Goal: Information Seeking & Learning: Check status

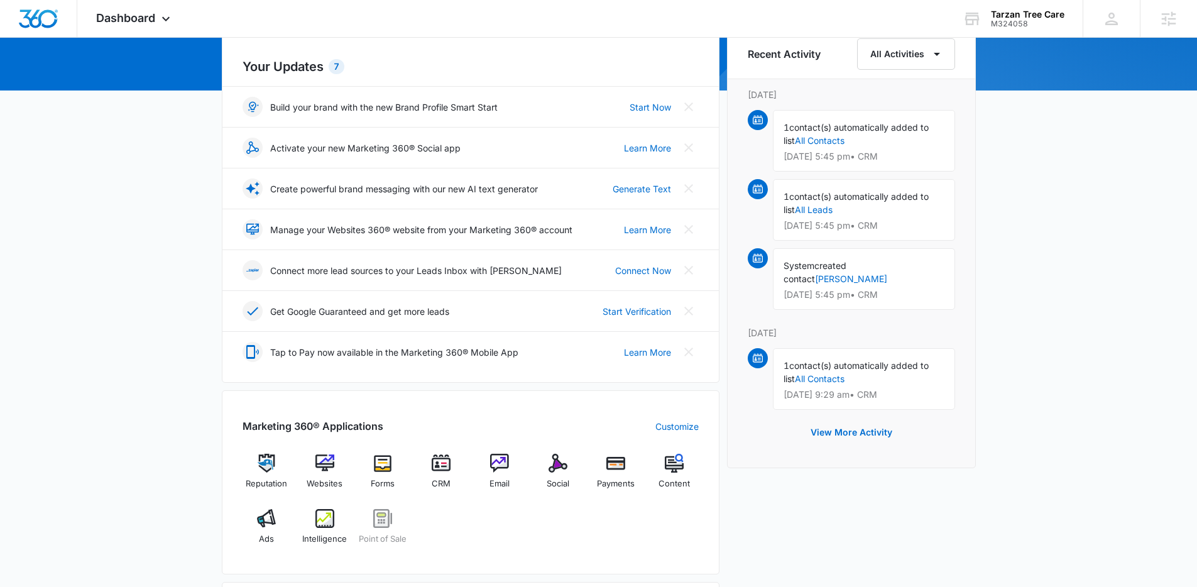
scroll to position [543, 0]
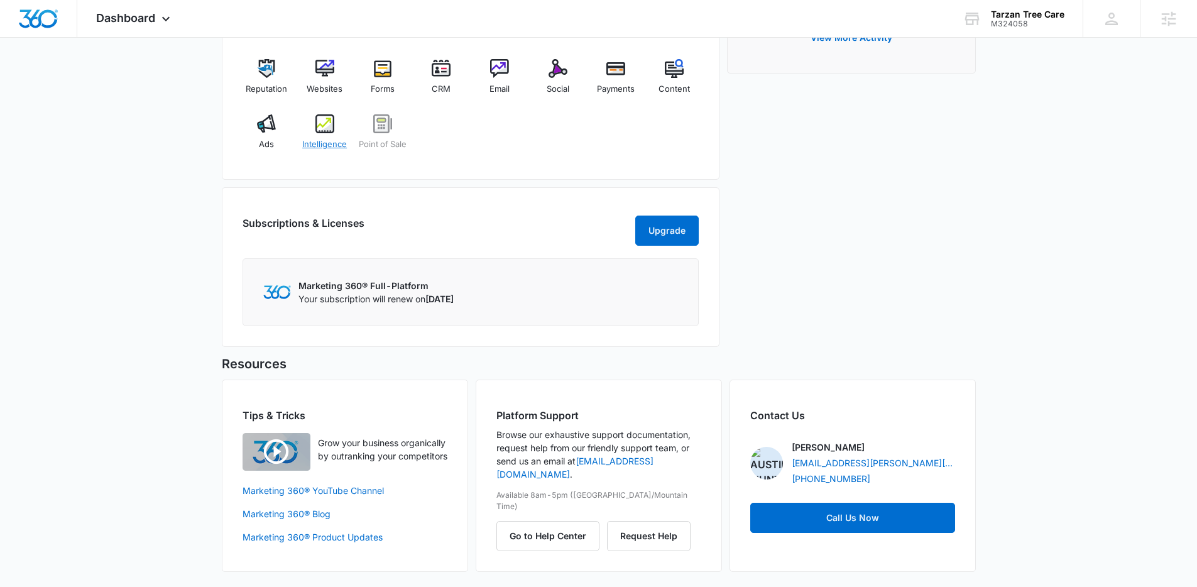
click at [325, 119] on img at bounding box center [324, 123] width 19 height 19
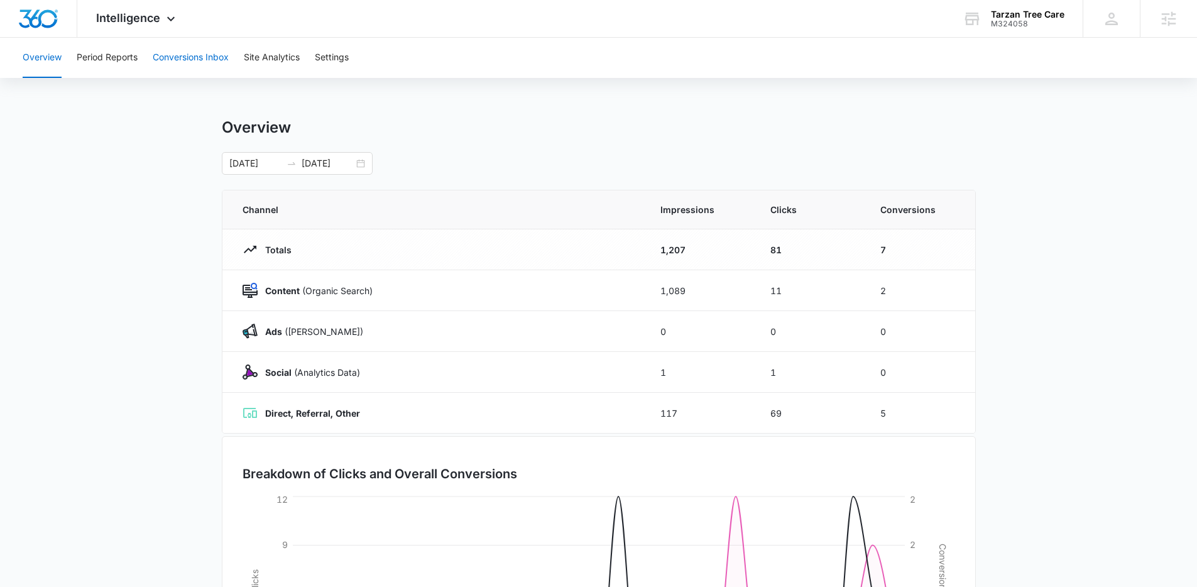
click at [199, 62] on button "Conversions Inbox" at bounding box center [191, 58] width 76 height 40
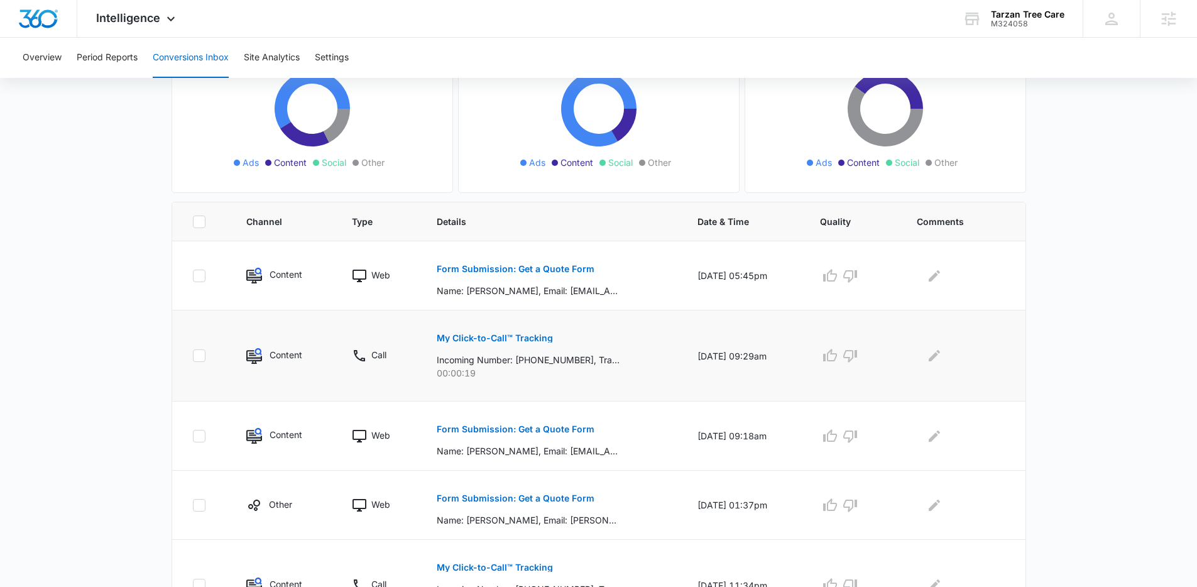
scroll to position [170, 0]
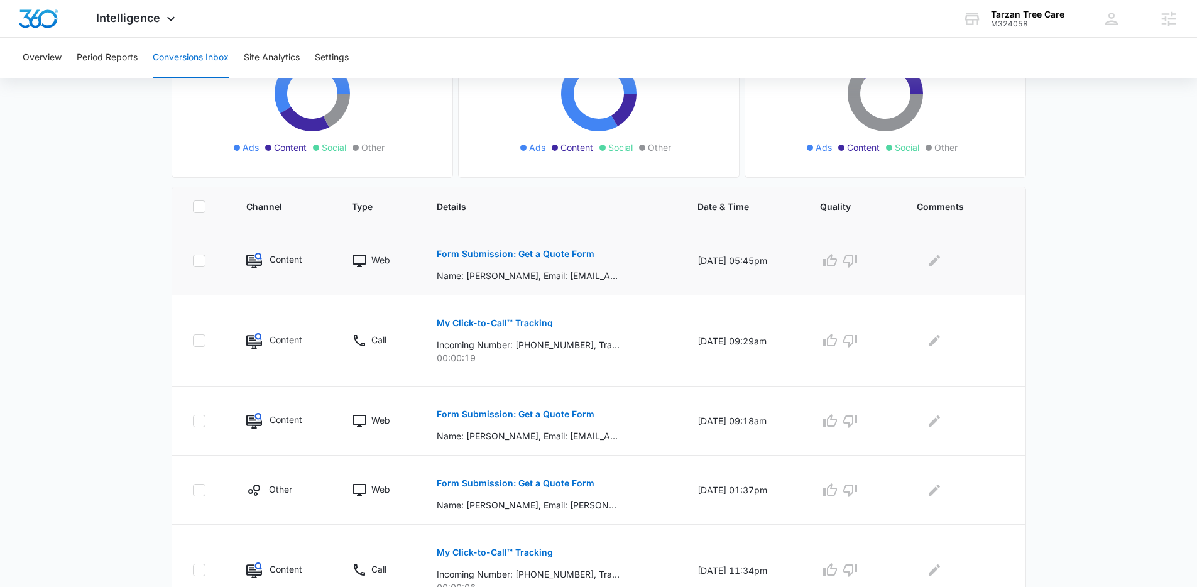
click at [546, 260] on button "Form Submission: Get a Quote Form" at bounding box center [516, 254] width 158 height 30
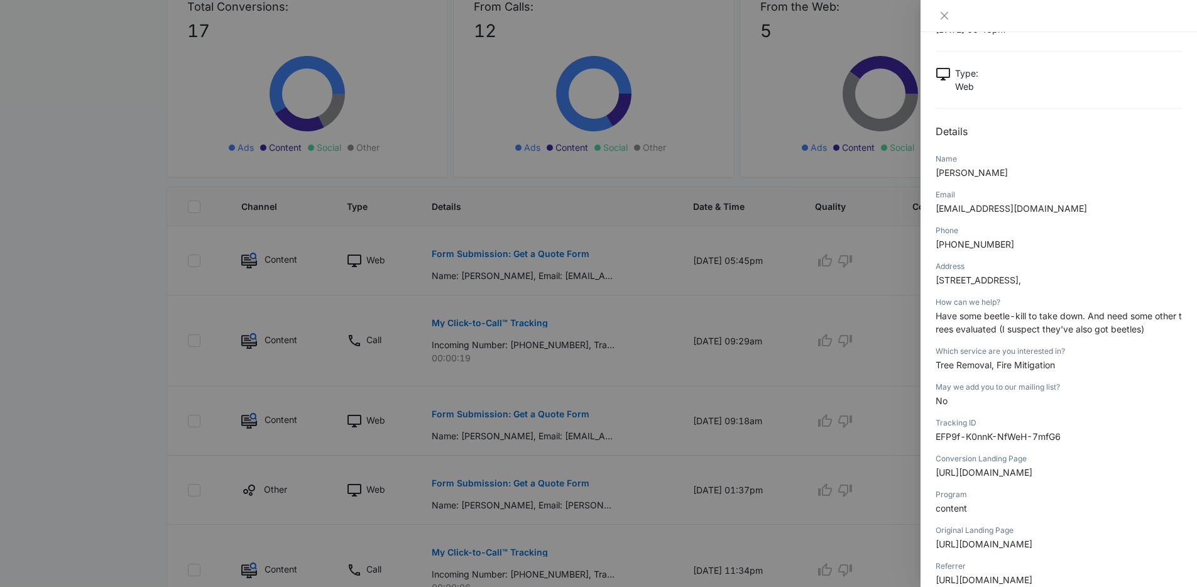
scroll to position [66, 0]
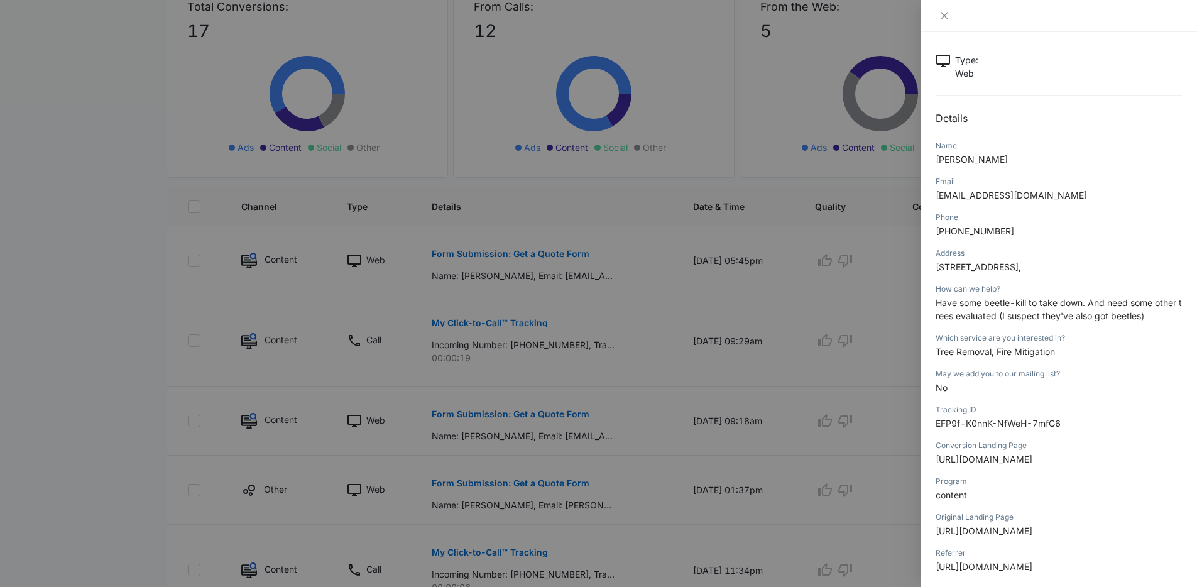
click at [888, 298] on div at bounding box center [598, 293] width 1197 height 587
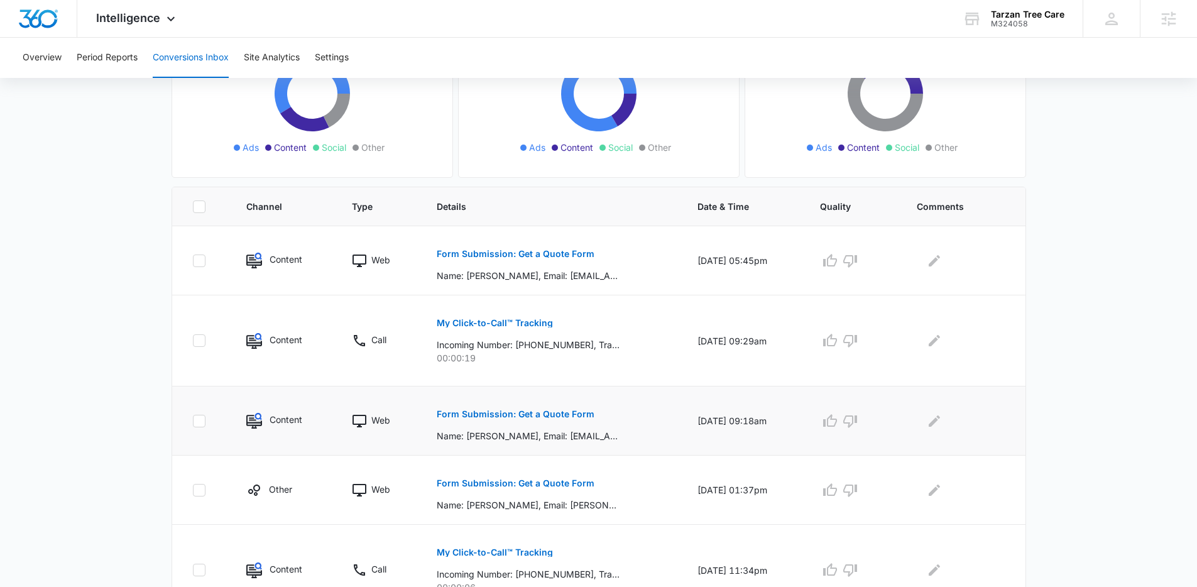
click at [552, 411] on p "Form Submission: Get a Quote Form" at bounding box center [516, 414] width 158 height 9
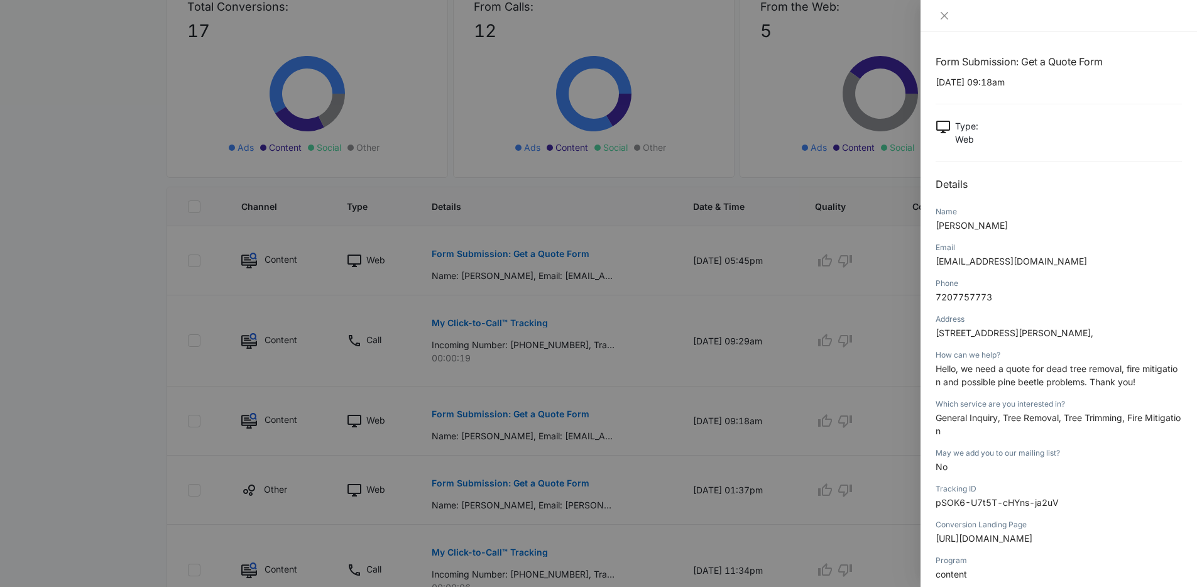
click at [776, 299] on div at bounding box center [598, 293] width 1197 height 587
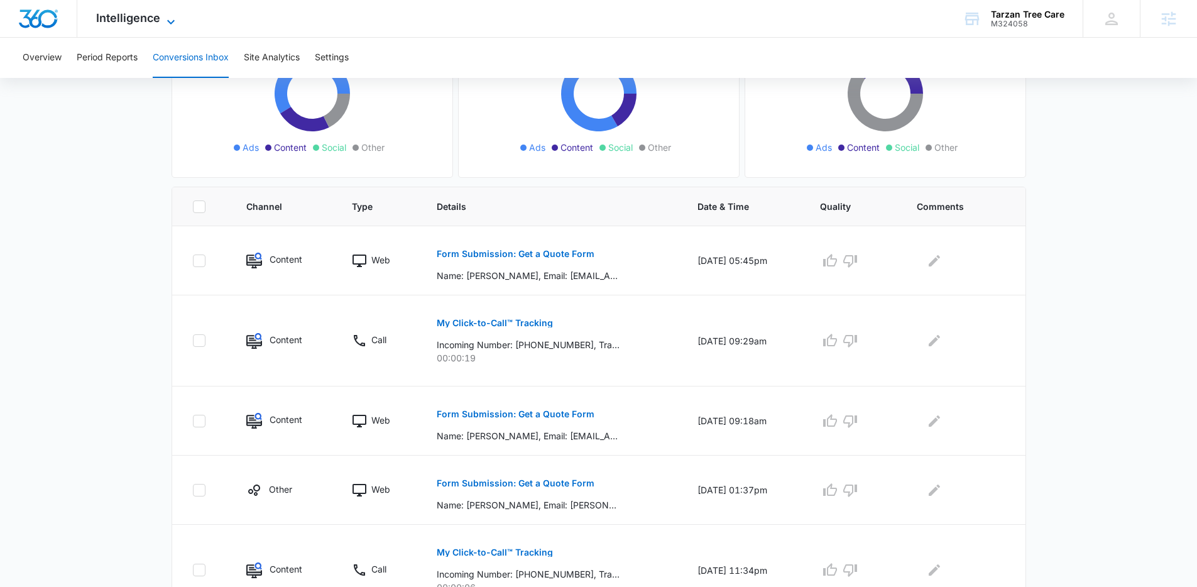
click at [156, 14] on span "Intelligence" at bounding box center [128, 17] width 64 height 13
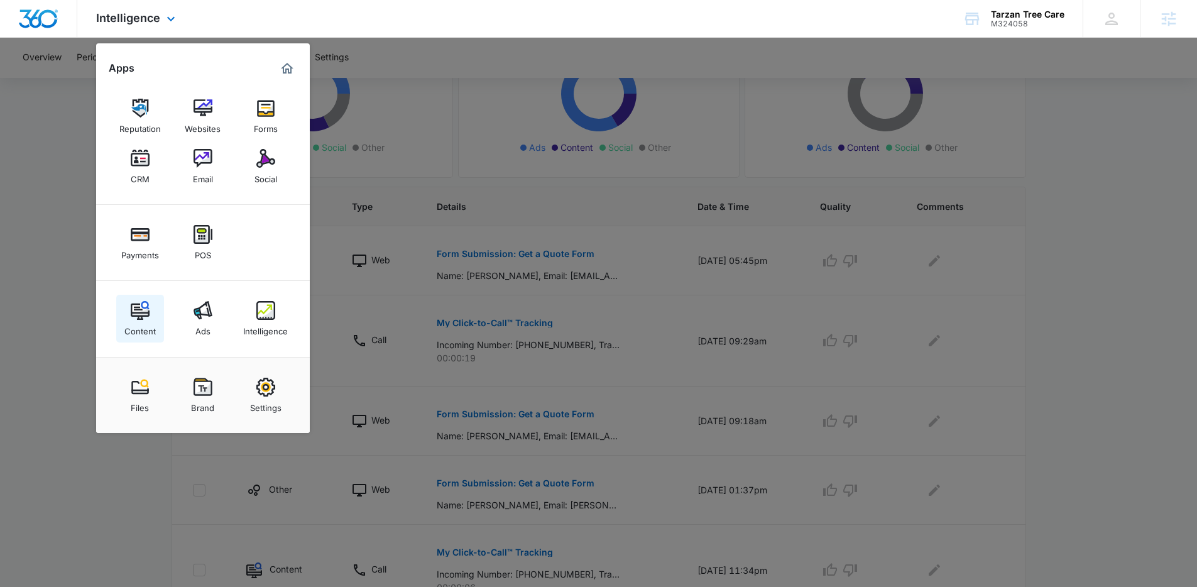
click at [139, 320] on div "Content" at bounding box center [139, 328] width 31 height 16
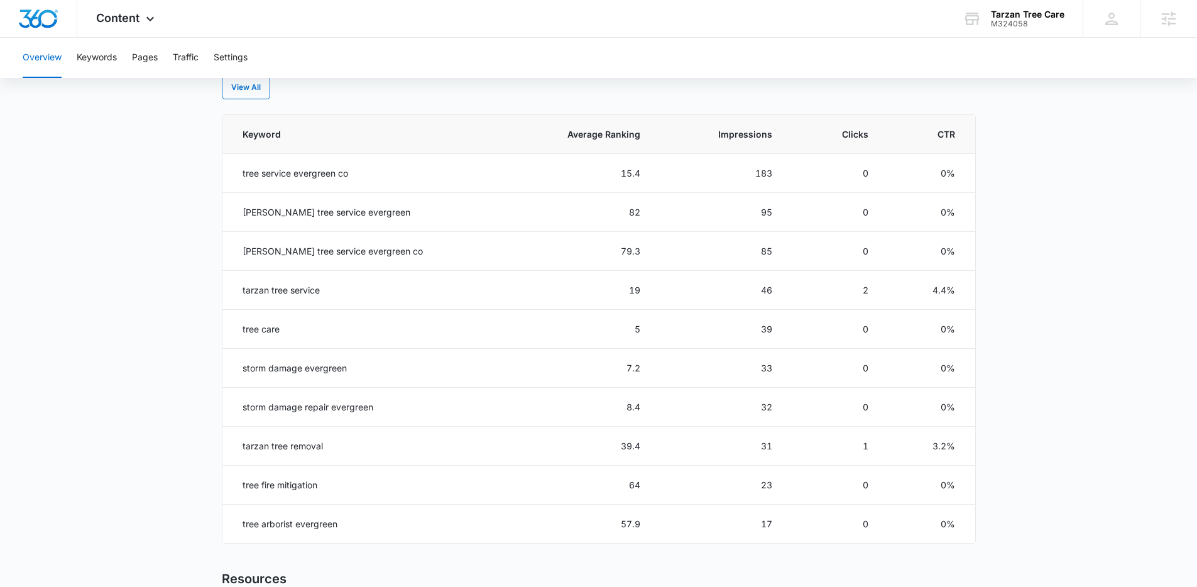
scroll to position [523, 0]
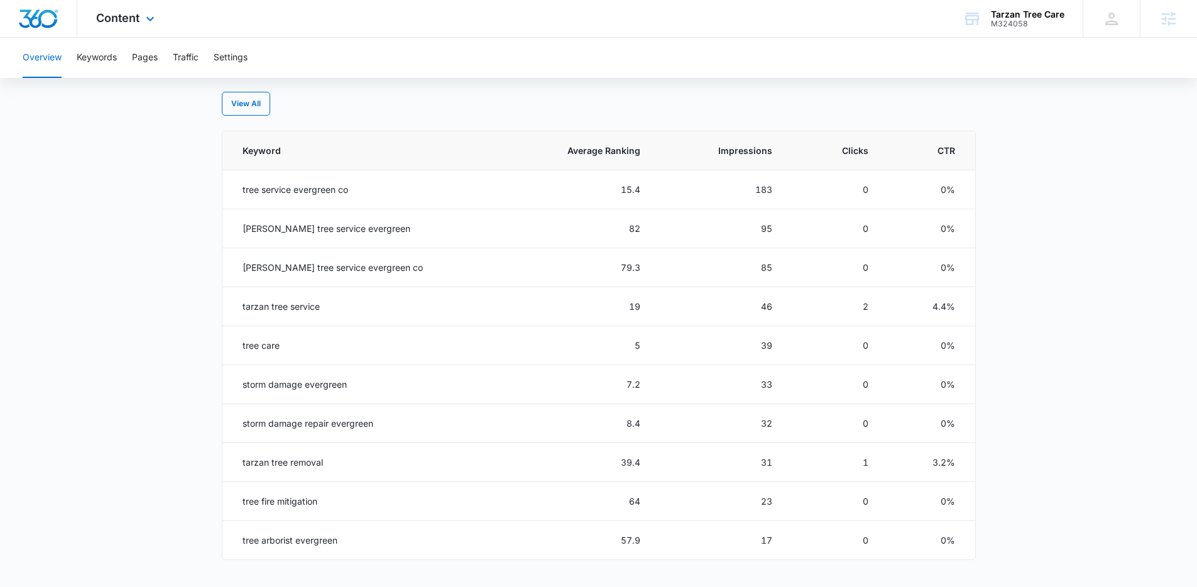
click at [132, 33] on div "Content Apps Reputation Websites Forms CRM Email Social Payments POS Content Ad…" at bounding box center [126, 18] width 99 height 37
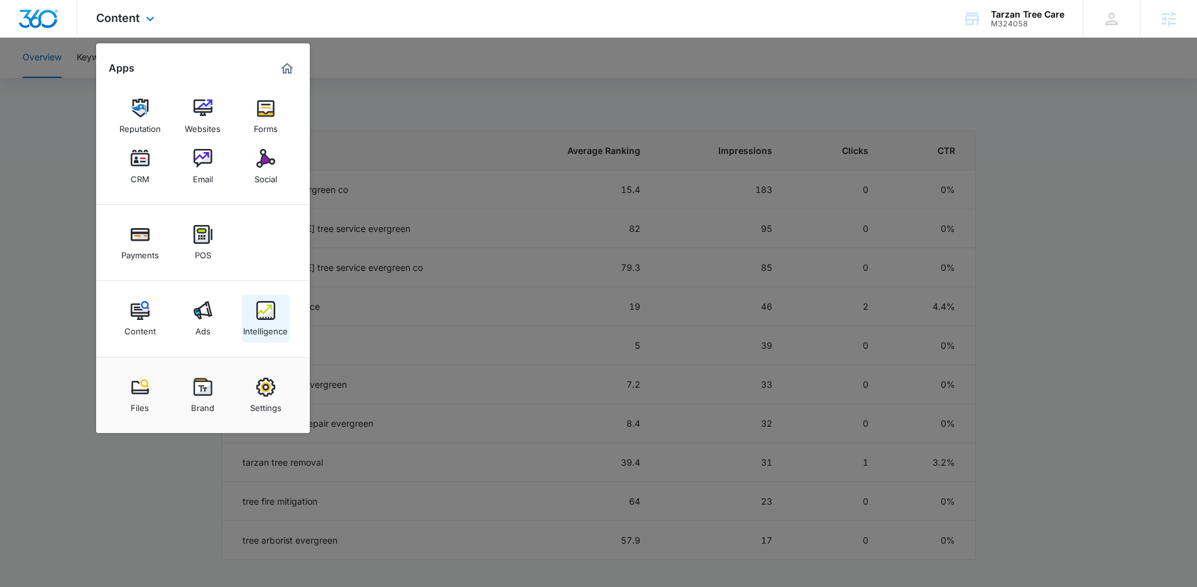
click at [259, 320] on div "Intelligence" at bounding box center [265, 328] width 45 height 16
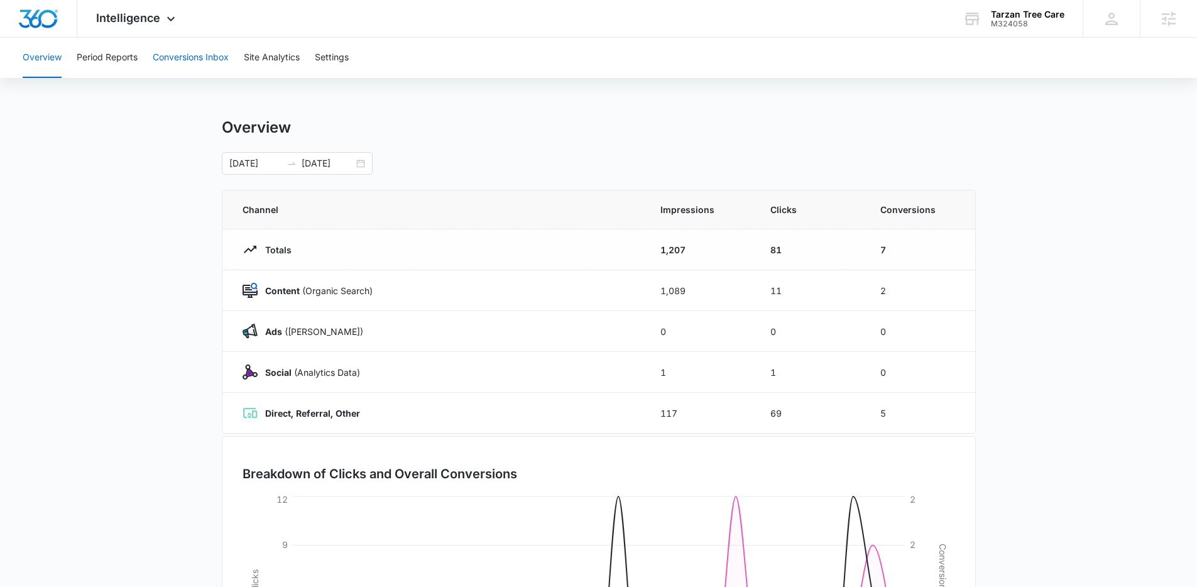
click at [198, 65] on button "Conversions Inbox" at bounding box center [191, 58] width 76 height 40
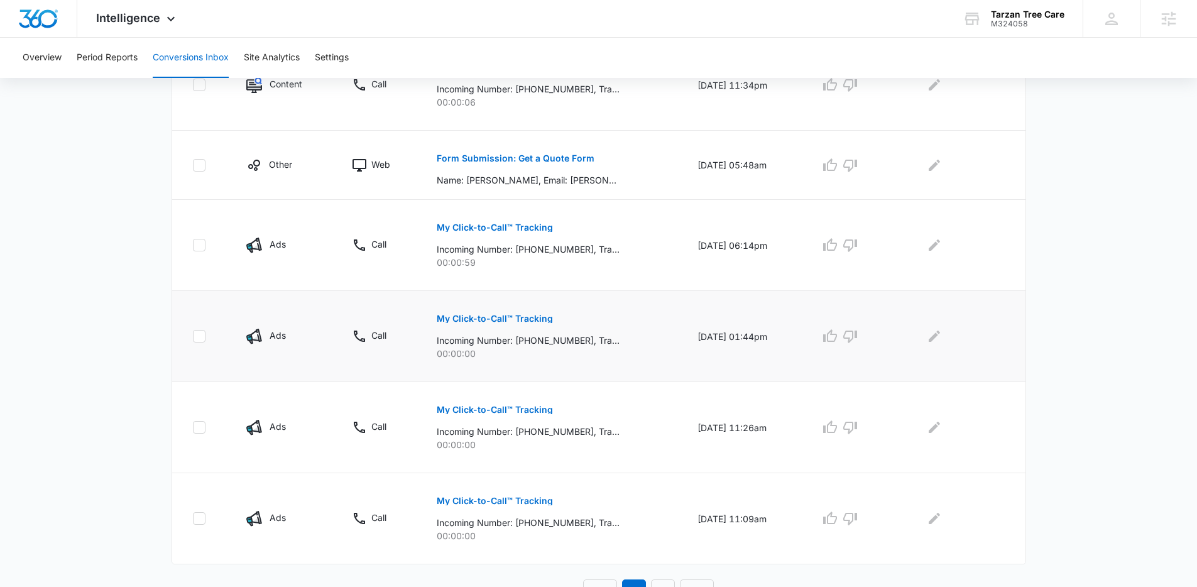
scroll to position [671, 0]
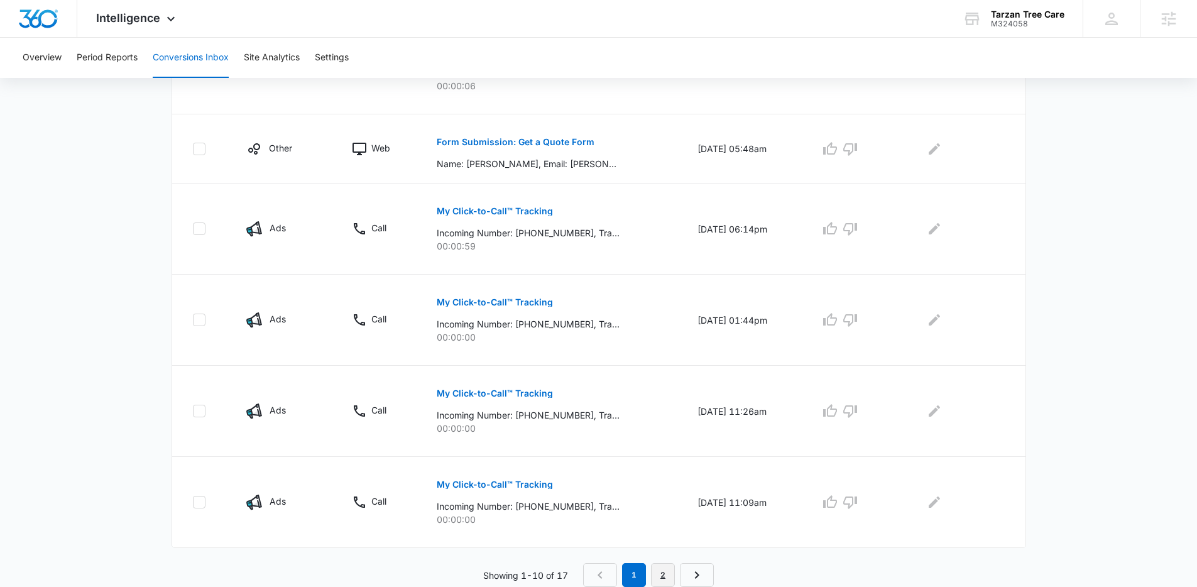
click at [675, 572] on link "2" at bounding box center [663, 575] width 24 height 24
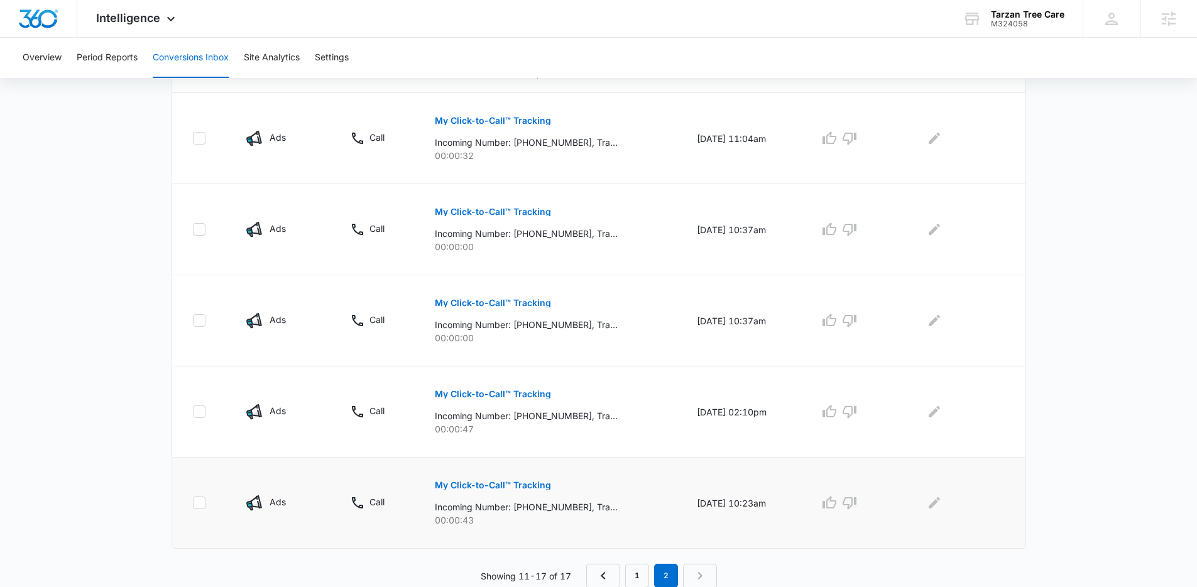
scroll to position [464, 0]
click at [631, 565] on link "1" at bounding box center [637, 575] width 24 height 24
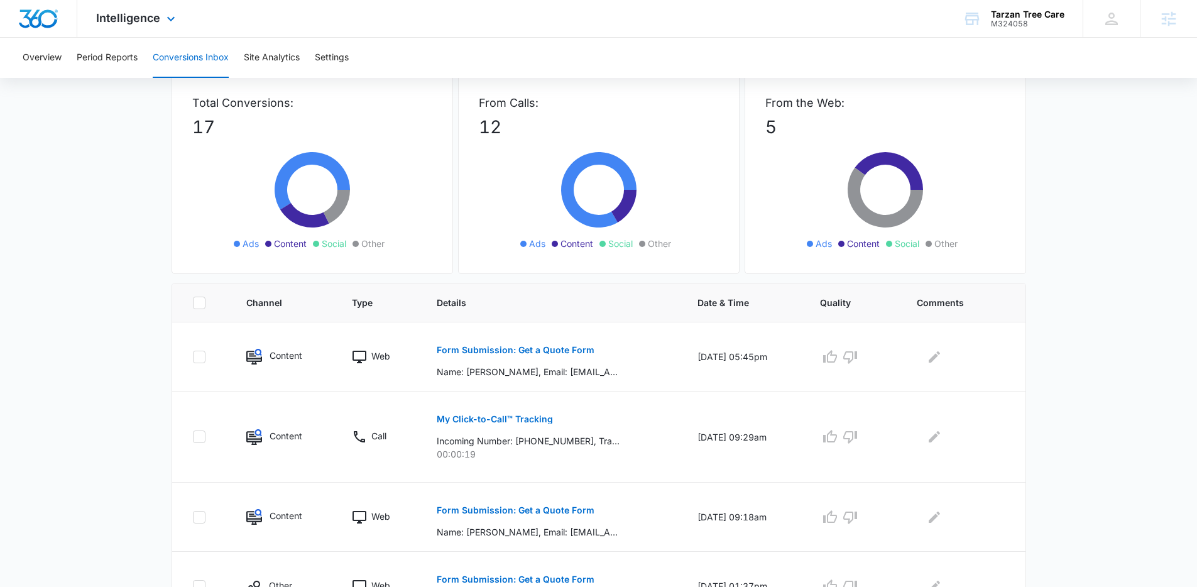
scroll to position [74, 0]
click at [548, 347] on p "Form Submission: Get a Quote Form" at bounding box center [516, 349] width 158 height 9
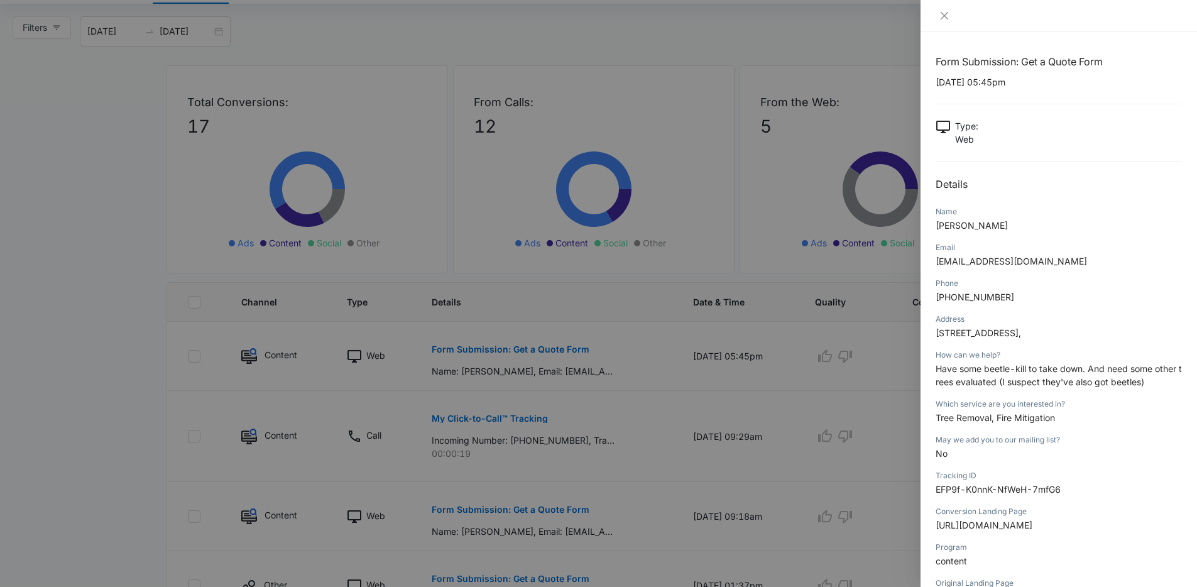
click at [648, 384] on div at bounding box center [598, 293] width 1197 height 587
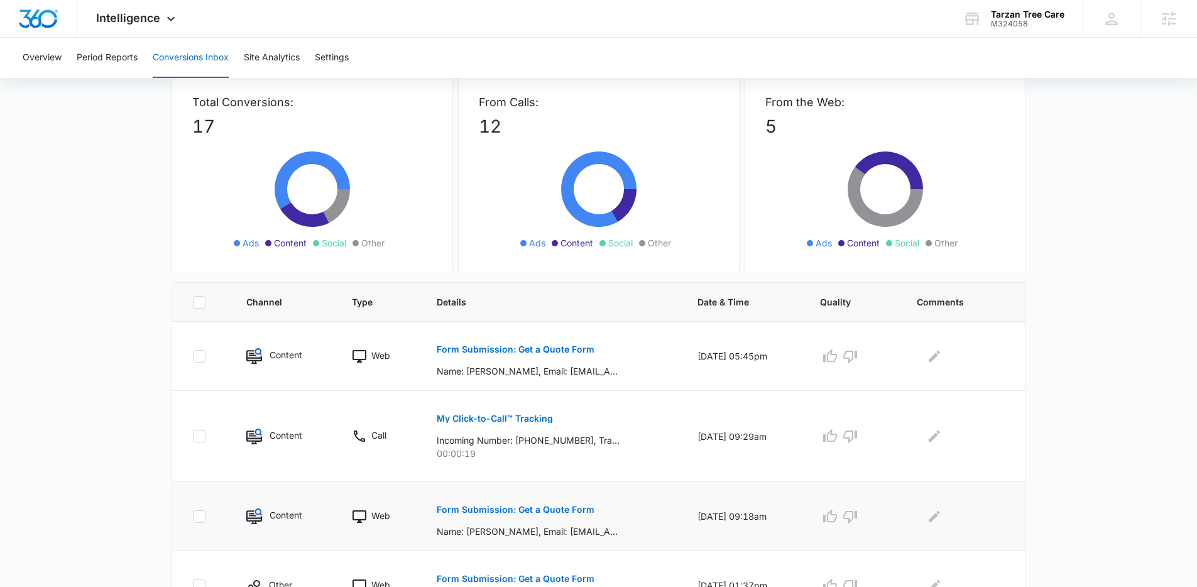
click at [548, 511] on p "Form Submission: Get a Quote Form" at bounding box center [516, 509] width 158 height 9
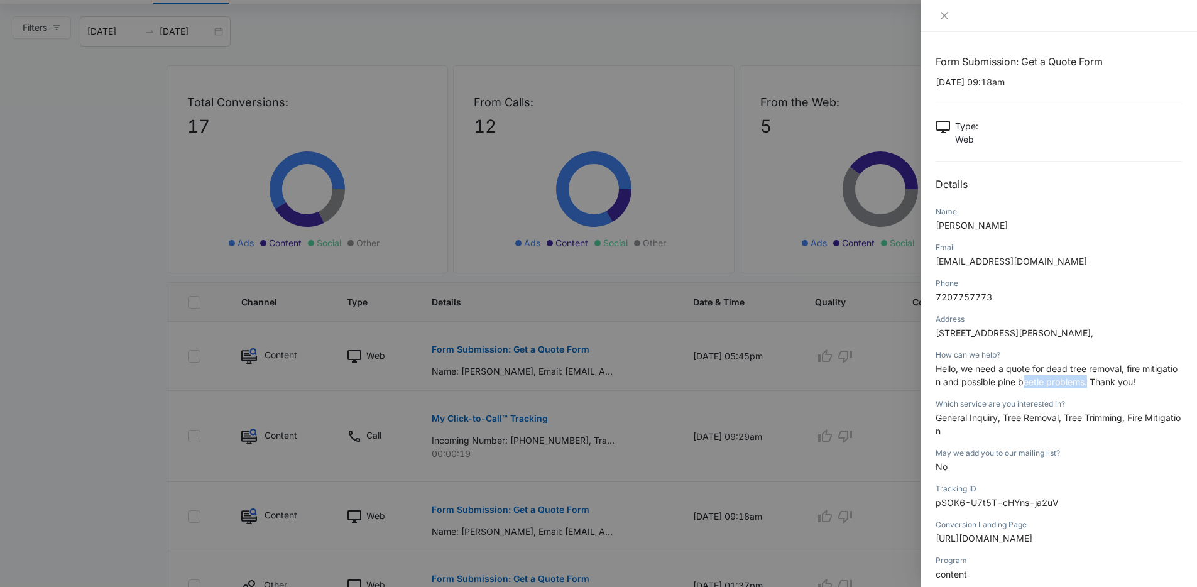
drag, startPoint x: 1094, startPoint y: 383, endPoint x: 1030, endPoint y: 383, distance: 64.7
click at [1030, 383] on span "Hello, we need a quote for dead tree removal, fire mitigation and possible pine…" at bounding box center [1056, 375] width 242 height 24
click at [1021, 380] on span "Hello, we need a quote for dead tree removal, fire mitigation and possible pine…" at bounding box center [1056, 375] width 242 height 24
drag, startPoint x: 1004, startPoint y: 386, endPoint x: 1056, endPoint y: 395, distance: 53.0
click at [1056, 395] on div "How can we help? Hello, we need a quote for dead tree removal, fire mitigation …" at bounding box center [1058, 372] width 246 height 49
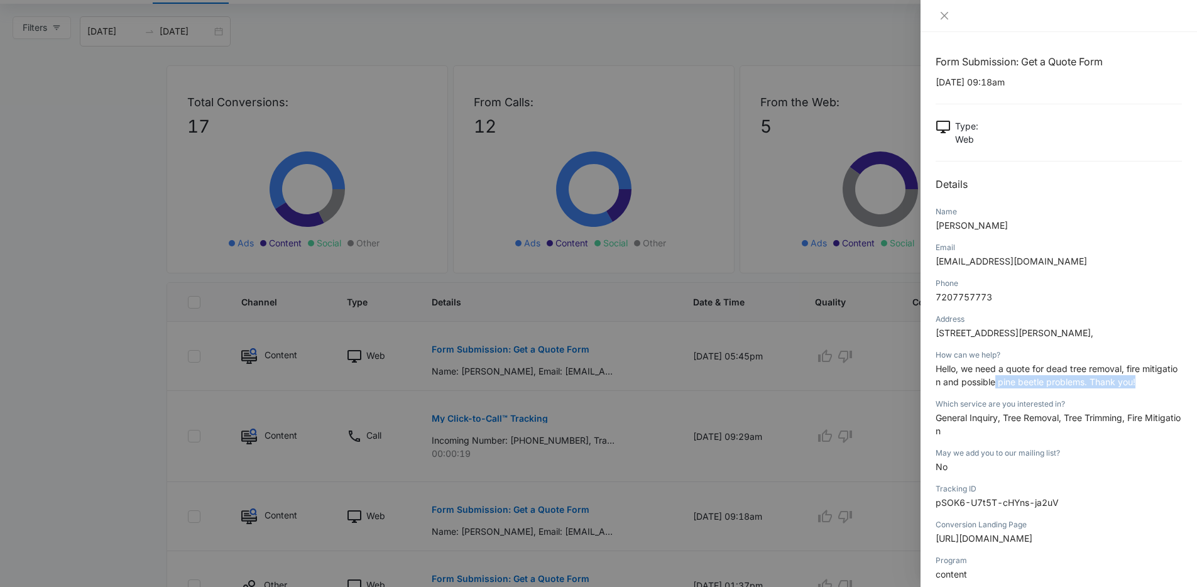
click at [1074, 389] on div "How can we help? Hello, we need a quote for dead tree removal, fire mitigation …" at bounding box center [1058, 372] width 246 height 49
drag, startPoint x: 1008, startPoint y: 380, endPoint x: 1050, endPoint y: 382, distance: 41.5
click at [1050, 382] on span "Hello, we need a quote for dead tree removal, fire mitigation and possible pine…" at bounding box center [1056, 375] width 242 height 24
click at [1062, 382] on span "Hello, we need a quote for dead tree removal, fire mitigation and possible pine…" at bounding box center [1056, 375] width 242 height 24
drag, startPoint x: 1006, startPoint y: 381, endPoint x: 1084, endPoint y: 383, distance: 78.5
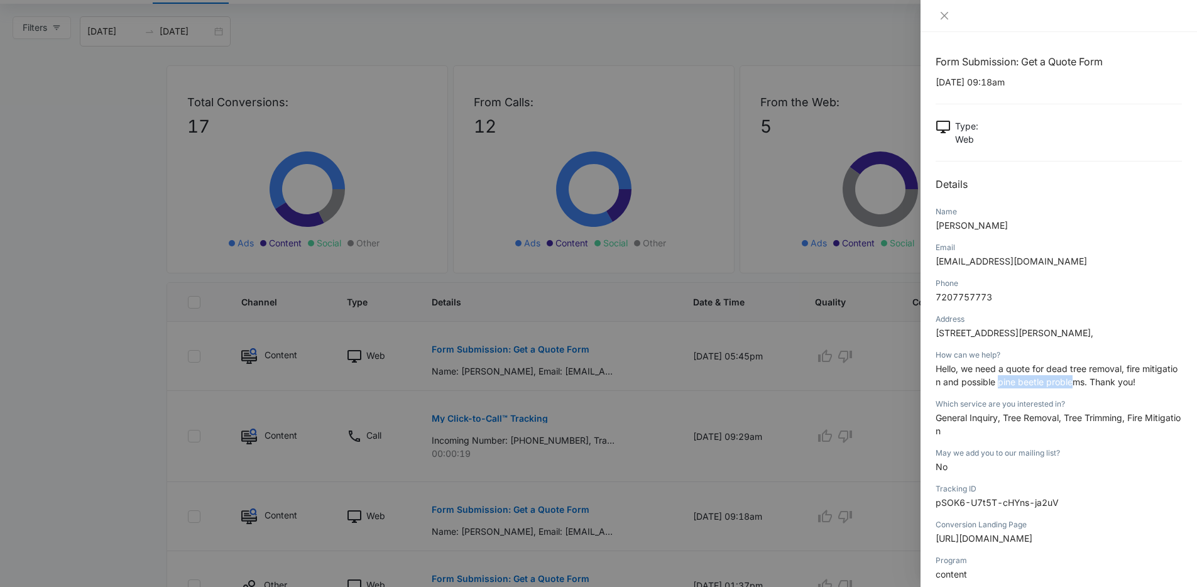
click at [1085, 382] on span "Hello, we need a quote for dead tree removal, fire mitigation and possible pine…" at bounding box center [1056, 375] width 242 height 24
click at [741, 445] on div at bounding box center [598, 293] width 1197 height 587
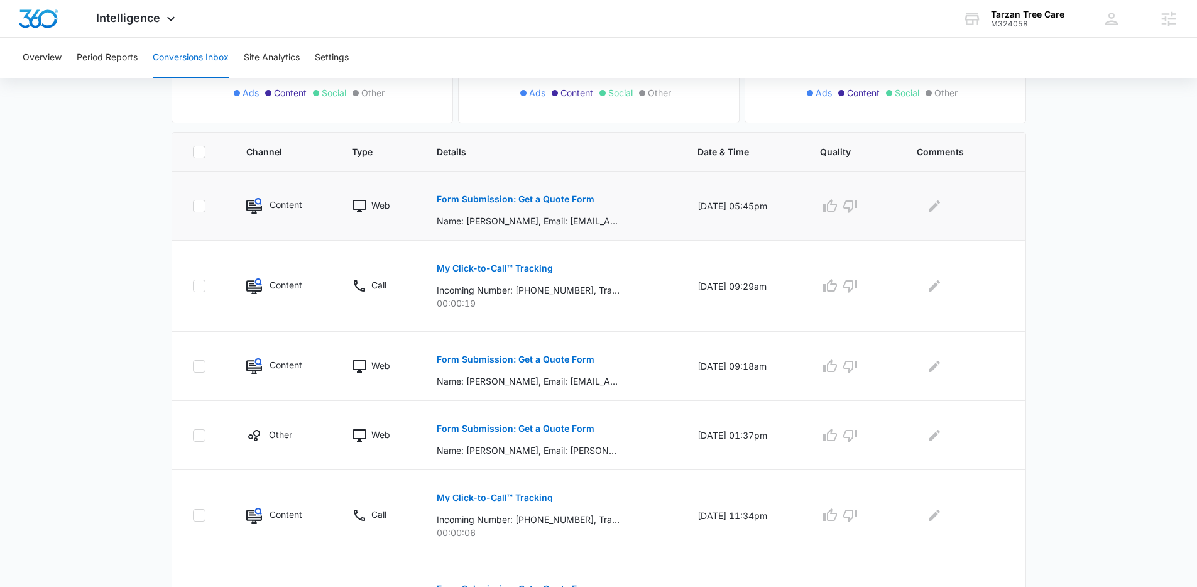
scroll to position [169, 0]
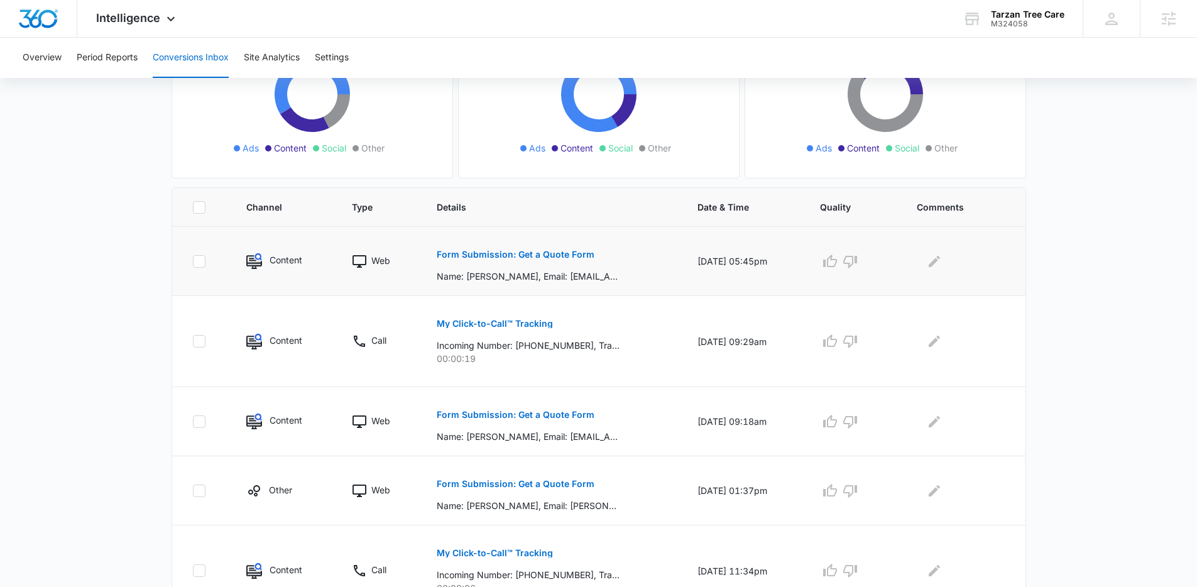
click at [563, 256] on p "Form Submission: Get a Quote Form" at bounding box center [516, 254] width 158 height 9
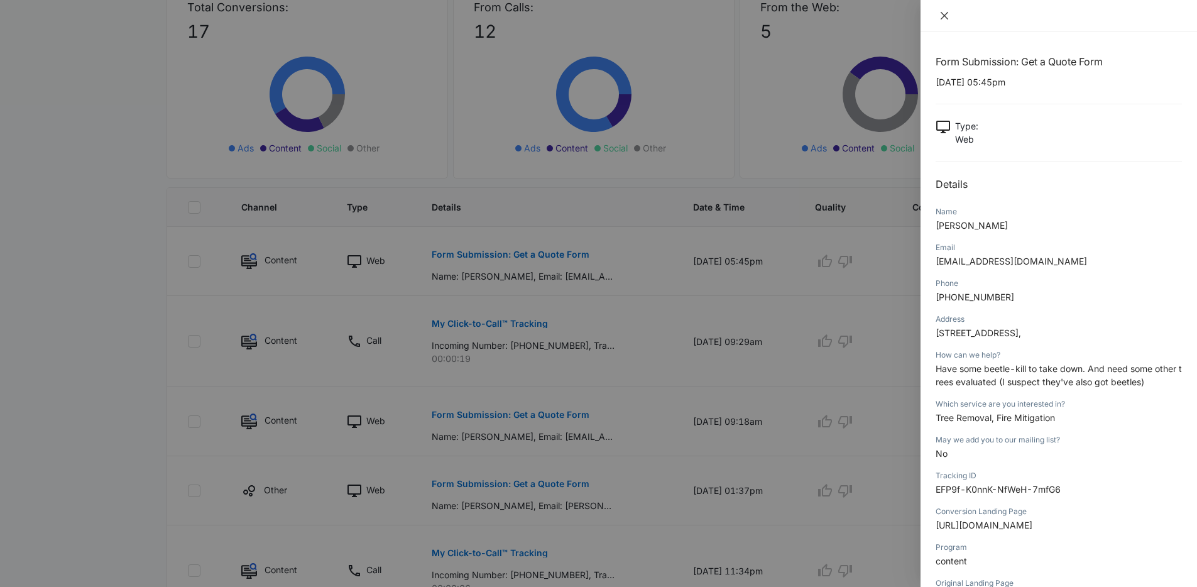
click at [945, 17] on icon "close" at bounding box center [944, 16] width 8 height 8
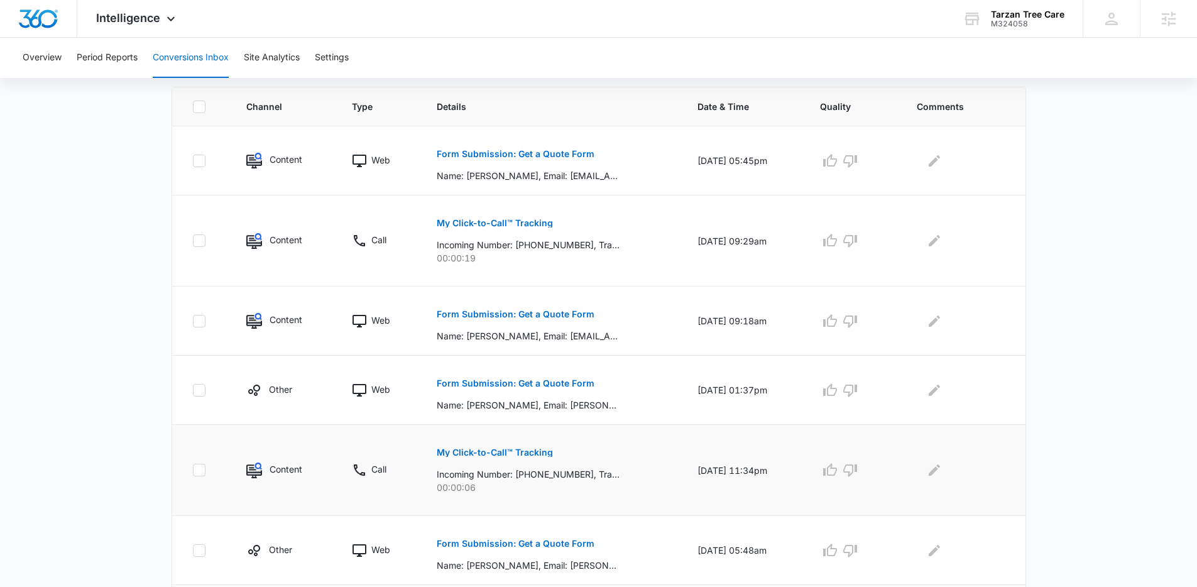
scroll to position [263, 0]
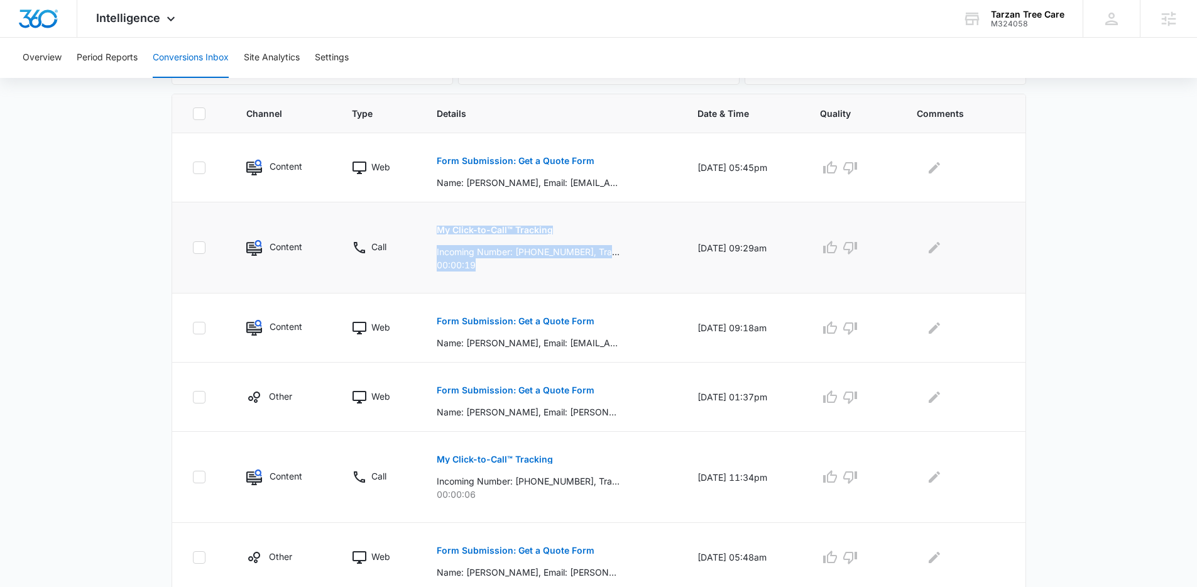
drag, startPoint x: 479, startPoint y: 266, endPoint x: 382, endPoint y: 264, distance: 96.8
click at [382, 264] on tr "Content Call My Click-to-Call™ Tracking Incoming Number: +15054895169, Tracking…" at bounding box center [598, 247] width 853 height 91
click at [489, 274] on td "My Click-to-Call™ Tracking Incoming Number: +15054895169, Tracking Number: +172…" at bounding box center [552, 247] width 261 height 91
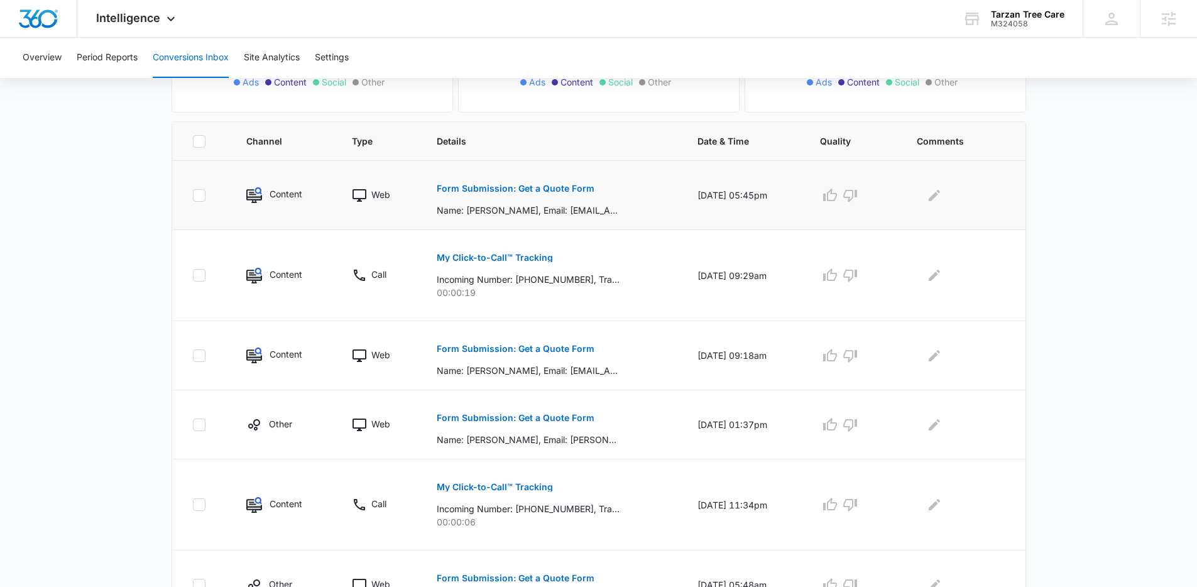
scroll to position [174, 0]
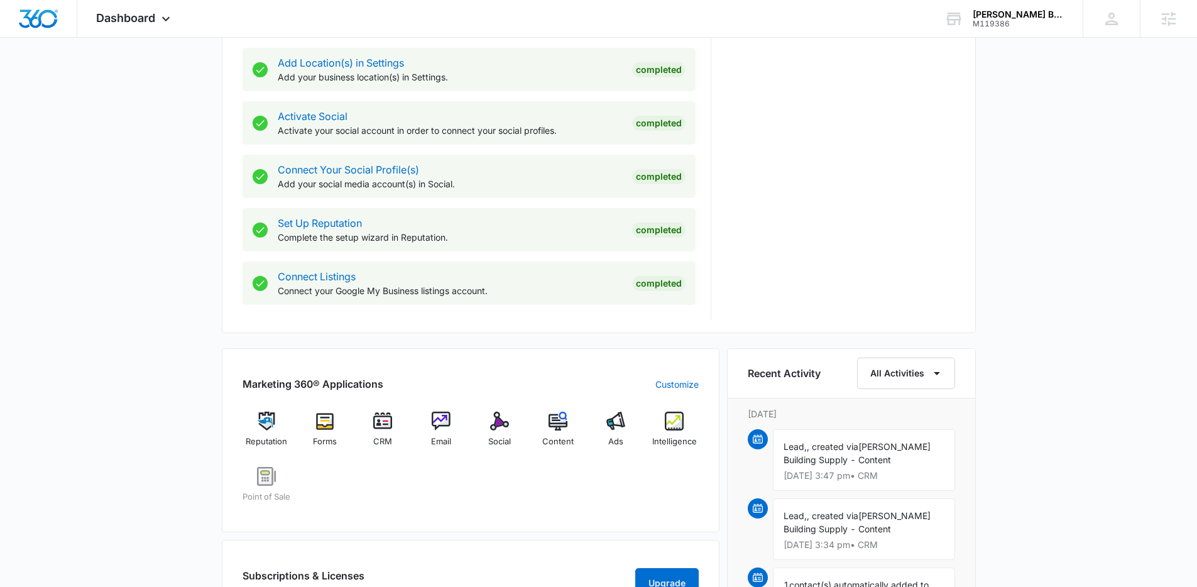
scroll to position [624, 0]
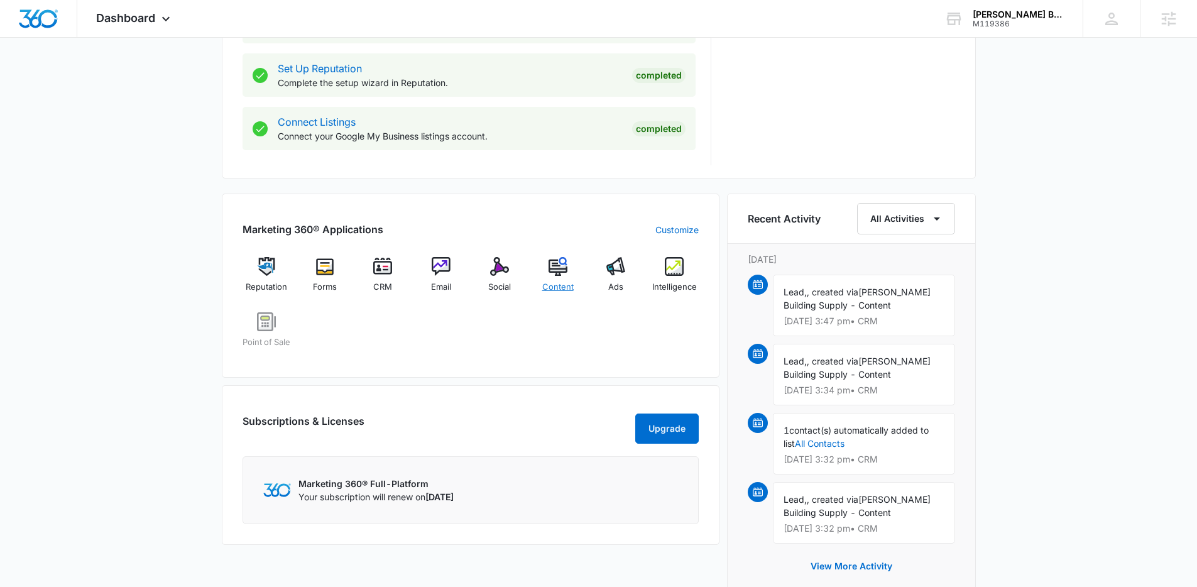
click at [563, 272] on img at bounding box center [557, 266] width 19 height 19
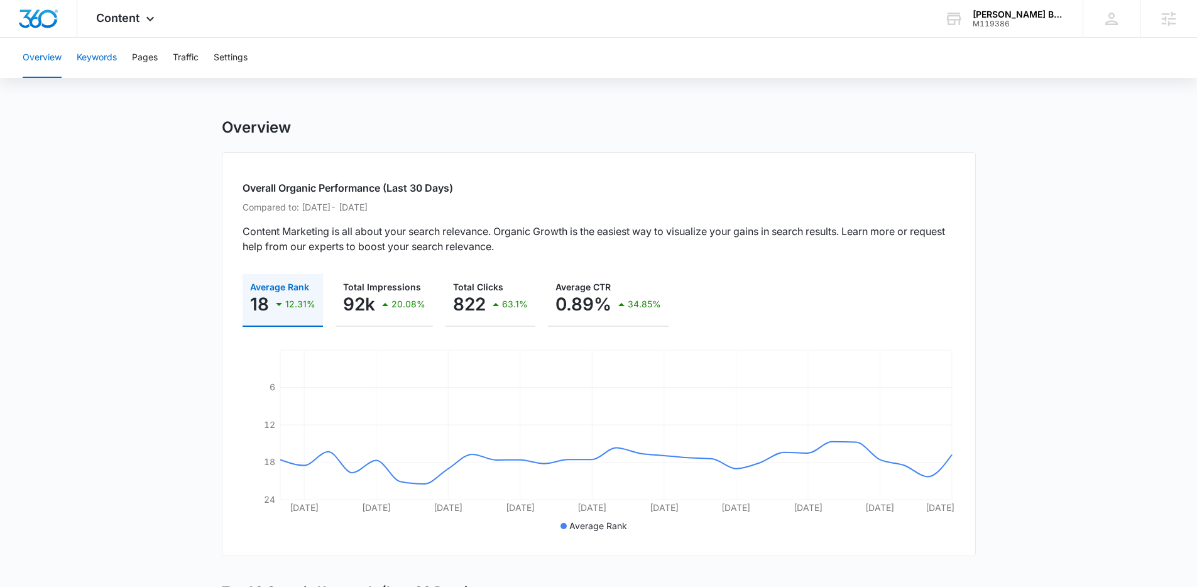
click at [111, 73] on button "Keywords" at bounding box center [97, 58] width 40 height 40
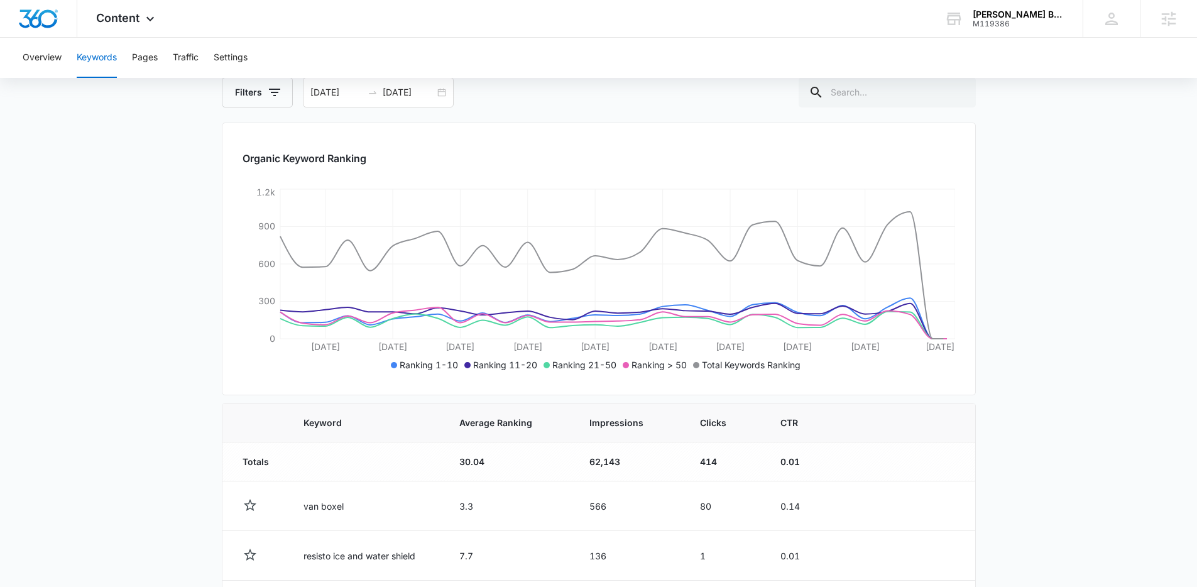
scroll to position [116, 0]
click at [626, 424] on span "Impressions" at bounding box center [620, 421] width 62 height 13
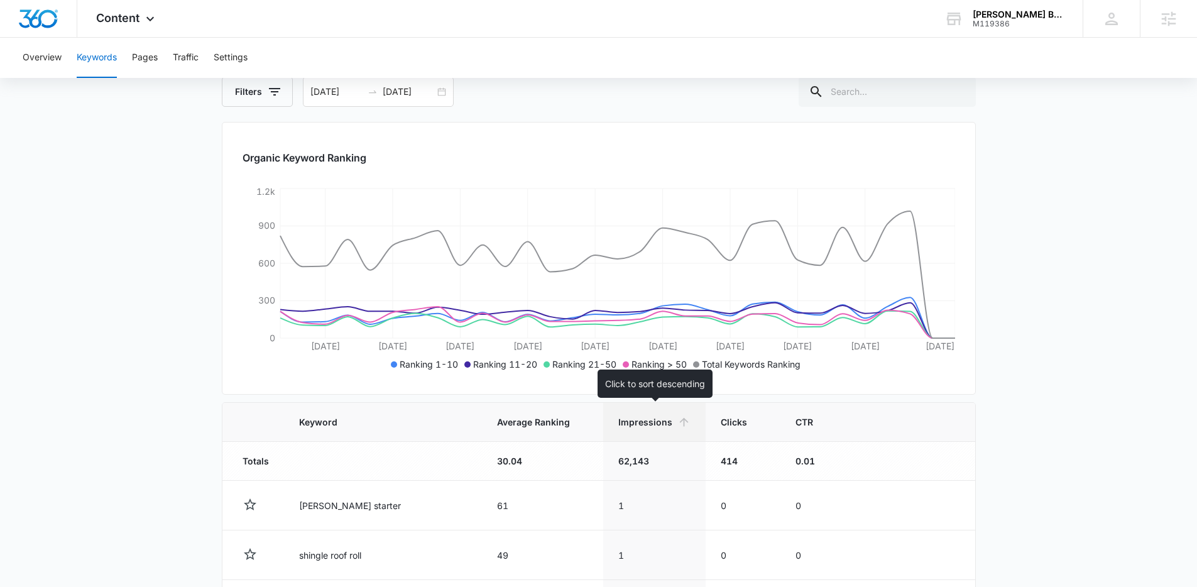
click at [643, 423] on span "Impressions" at bounding box center [645, 421] width 54 height 13
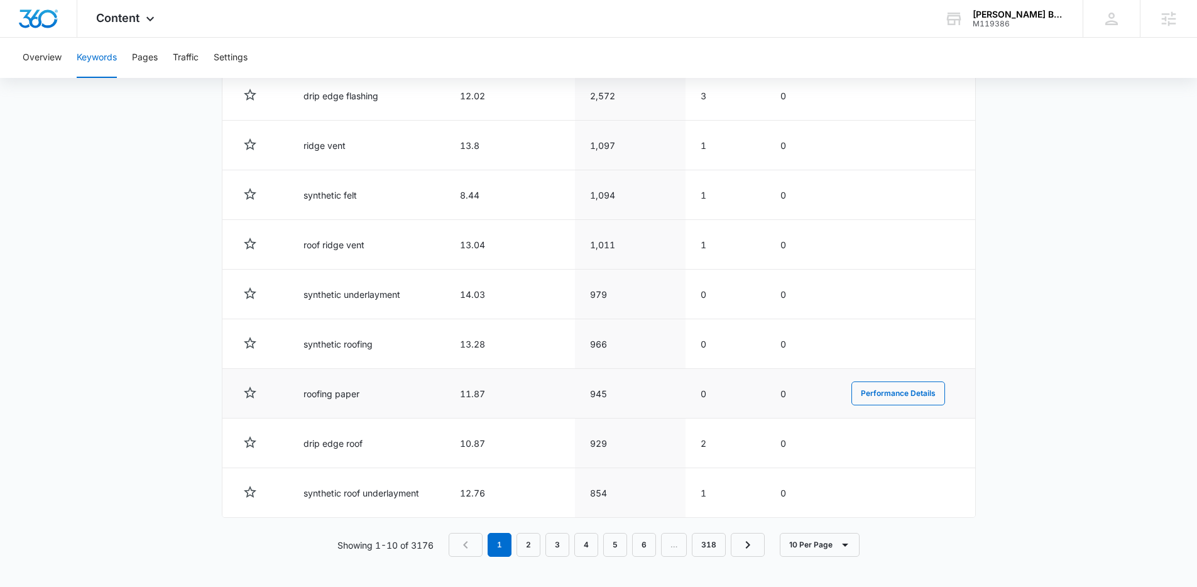
scroll to position [322, 0]
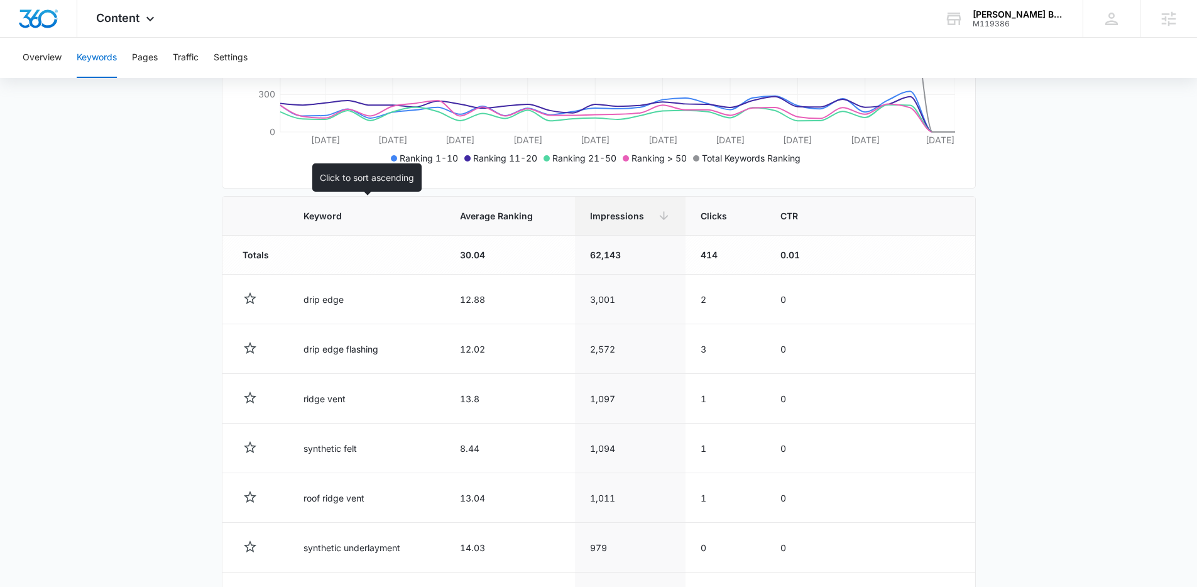
click at [325, 222] on th "Keyword" at bounding box center [366, 216] width 156 height 39
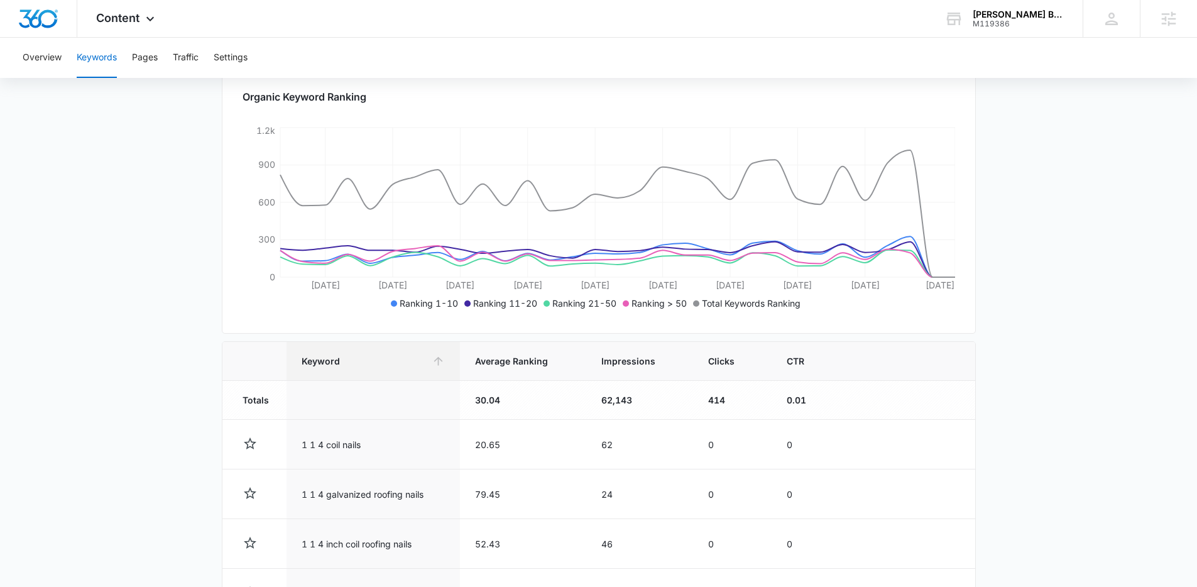
scroll to position [197, 0]
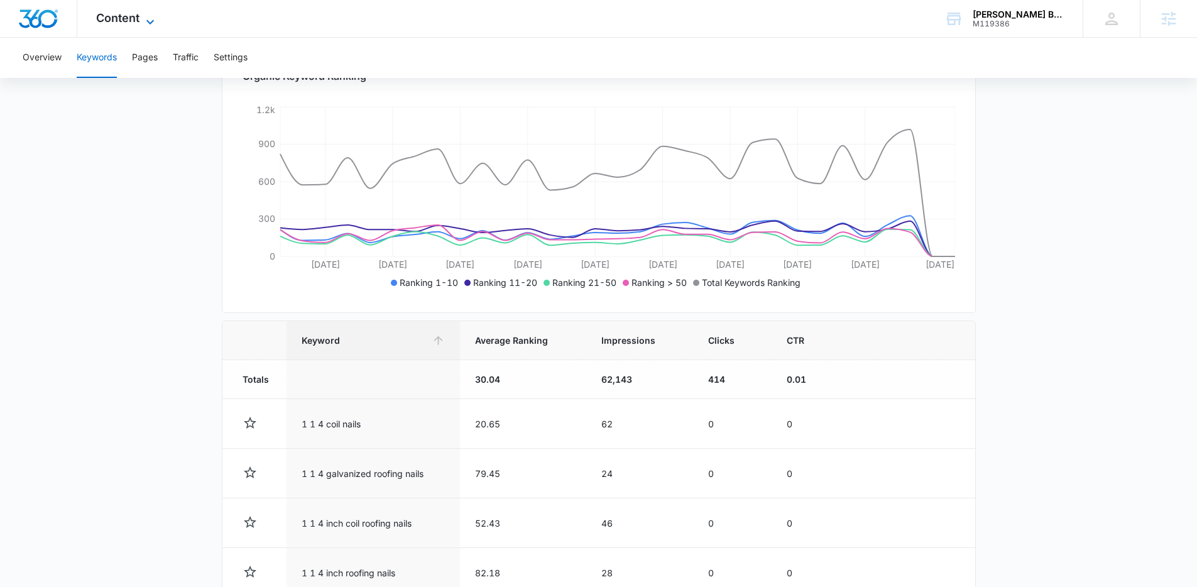
click at [129, 20] on span "Content" at bounding box center [117, 17] width 43 height 13
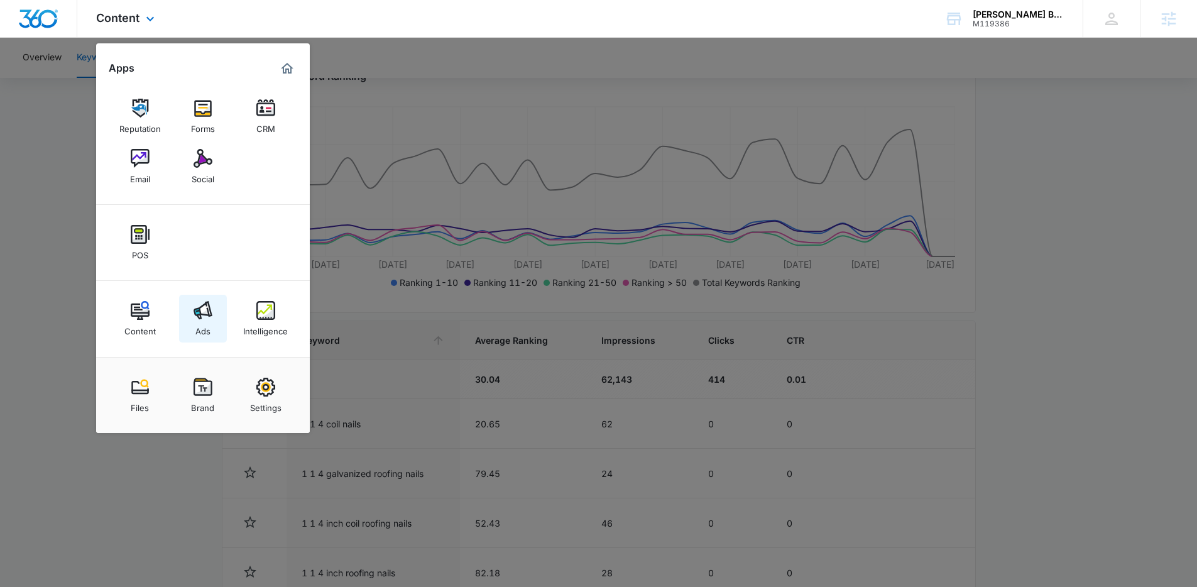
click at [212, 322] on link "Ads" at bounding box center [203, 319] width 48 height 48
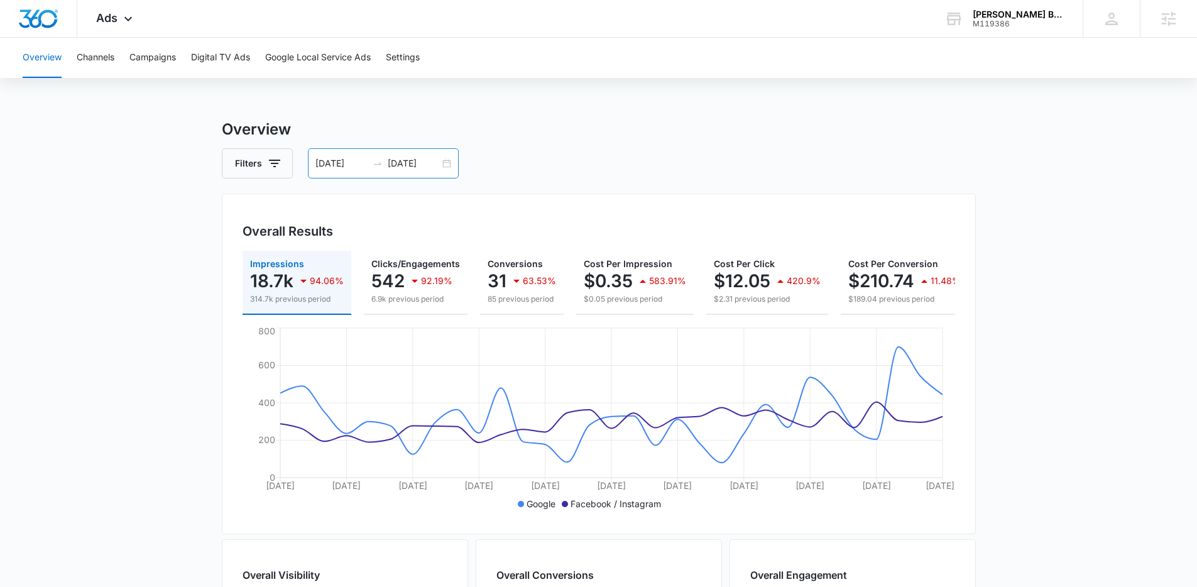
click at [448, 163] on div "07/14/2025 08/13/2025" at bounding box center [383, 163] width 151 height 30
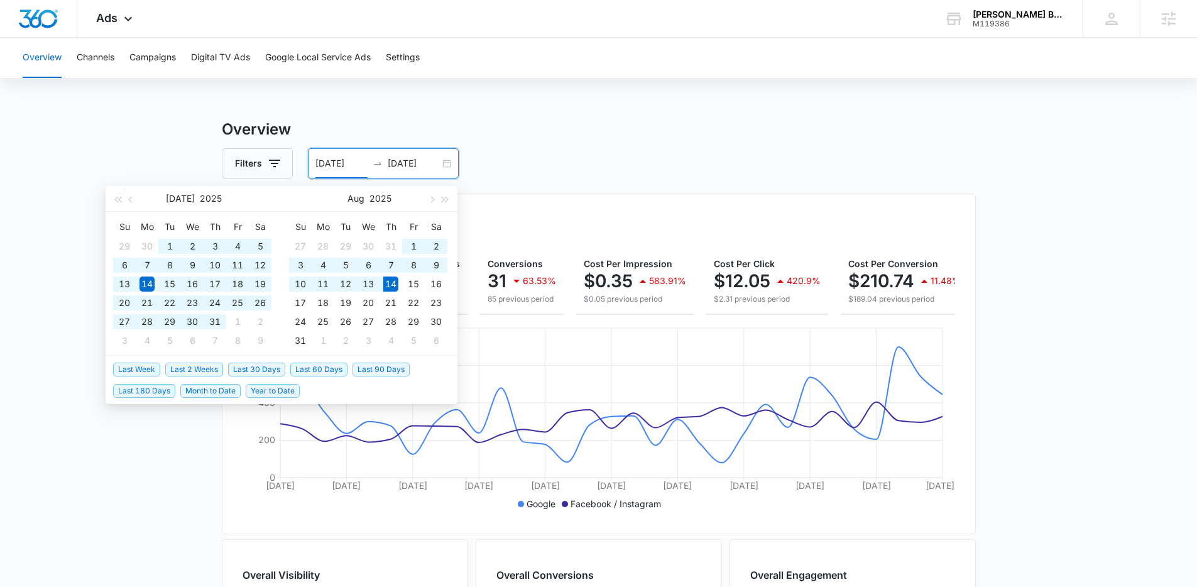
click at [344, 373] on span "Last 60 Days" at bounding box center [318, 369] width 57 height 14
type input "06/15/2025"
type input "08/14/2025"
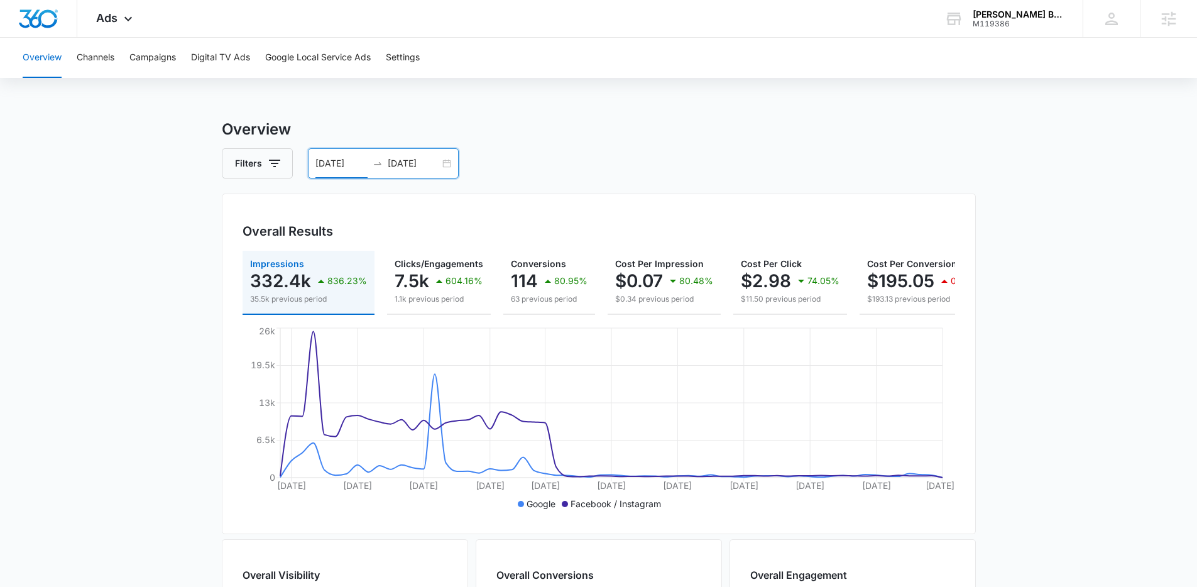
click at [447, 168] on div "06/15/2025 08/14/2025" at bounding box center [383, 163] width 151 height 30
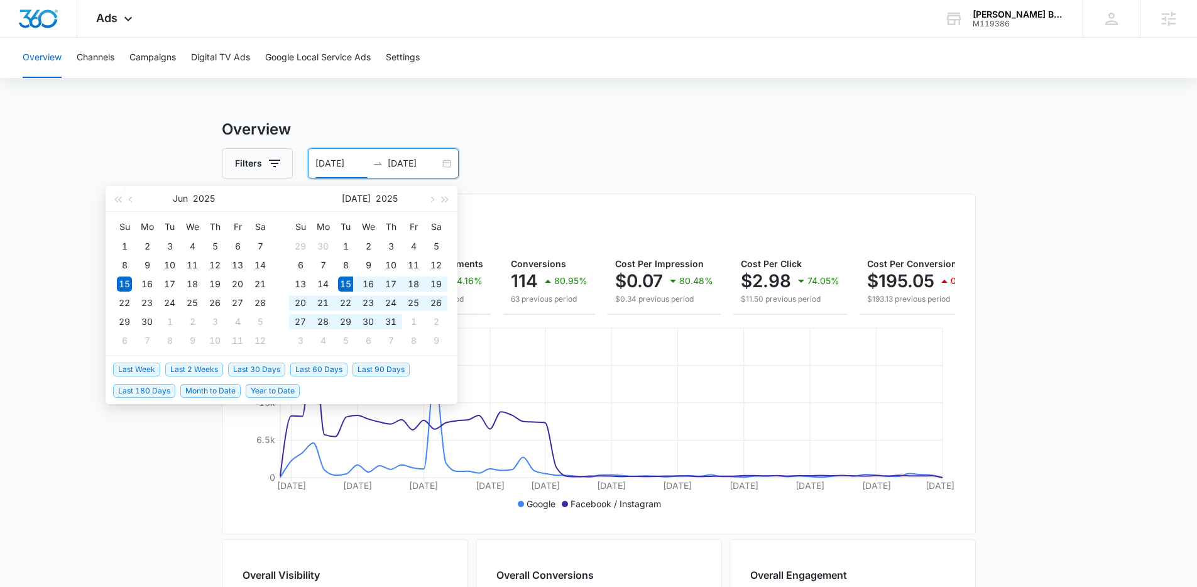
click at [262, 371] on span "Last 30 Days" at bounding box center [256, 369] width 57 height 14
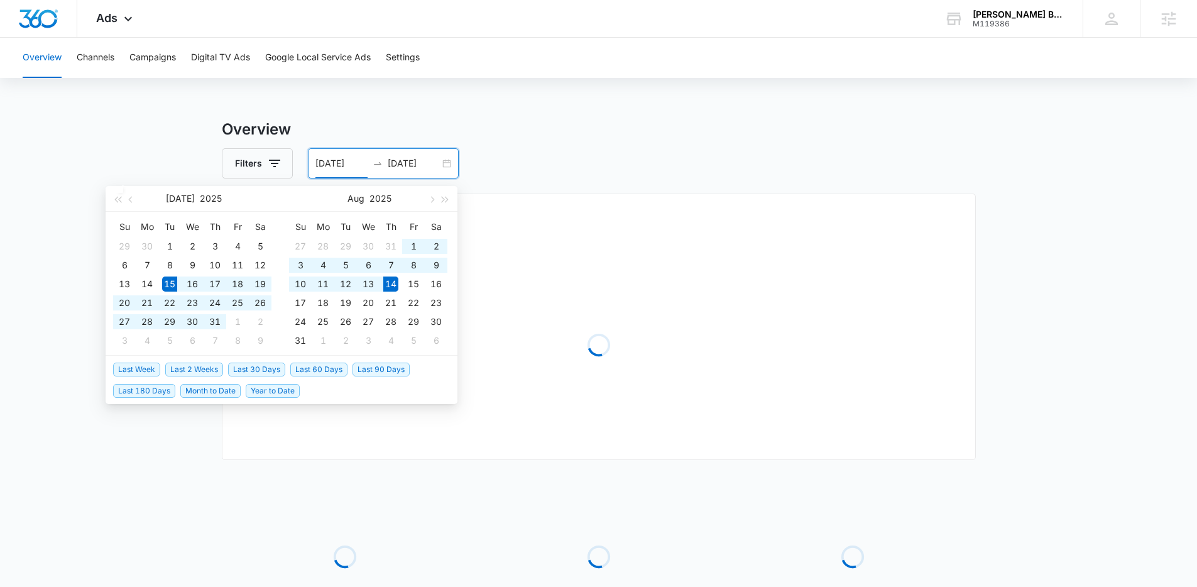
type input "07/15/2025"
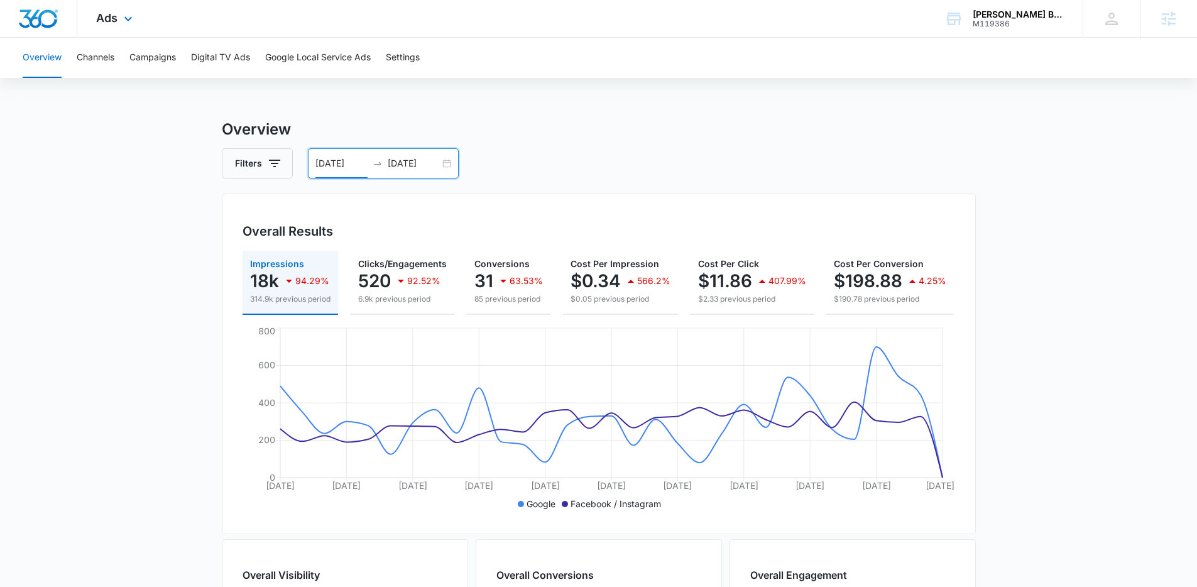
click at [114, 21] on span "Ads" at bounding box center [106, 17] width 21 height 13
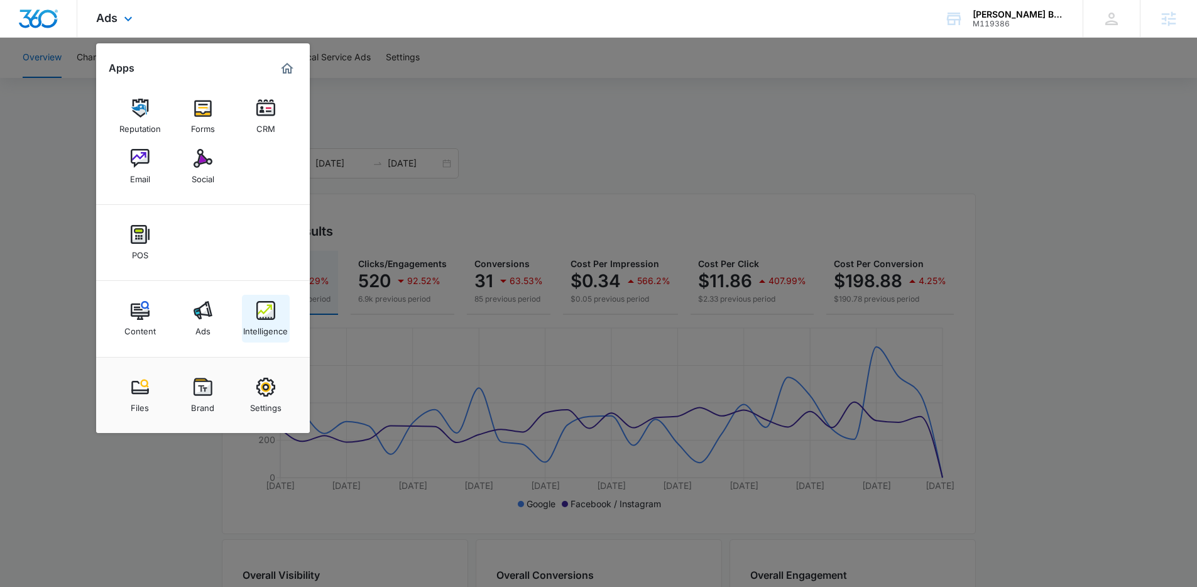
click at [266, 319] on img at bounding box center [265, 310] width 19 height 19
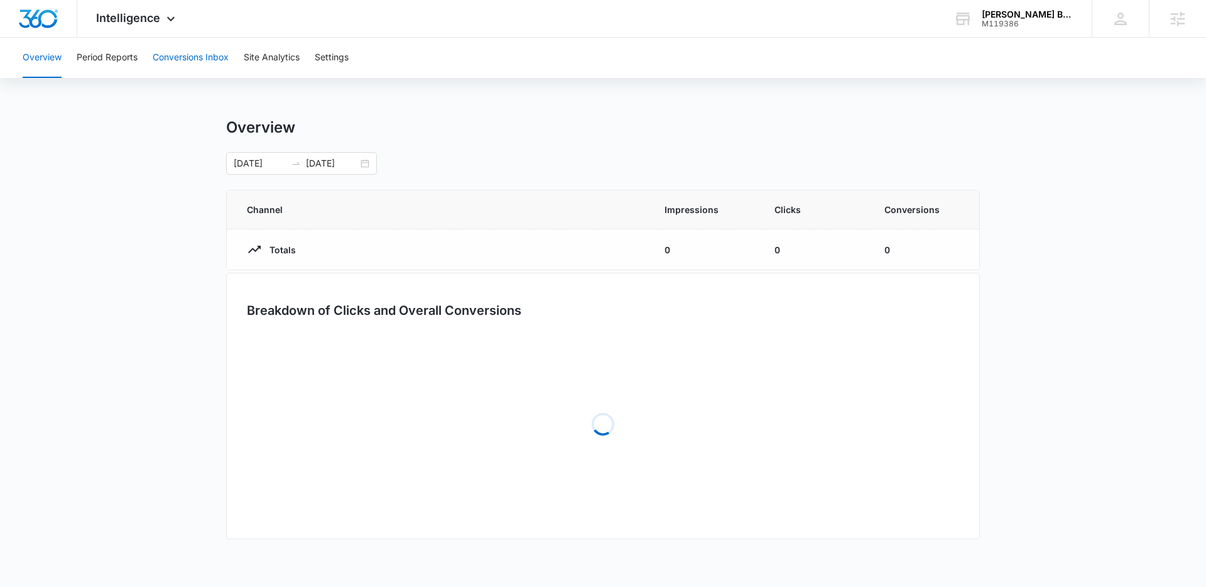
click at [182, 72] on button "Conversions Inbox" at bounding box center [191, 58] width 76 height 40
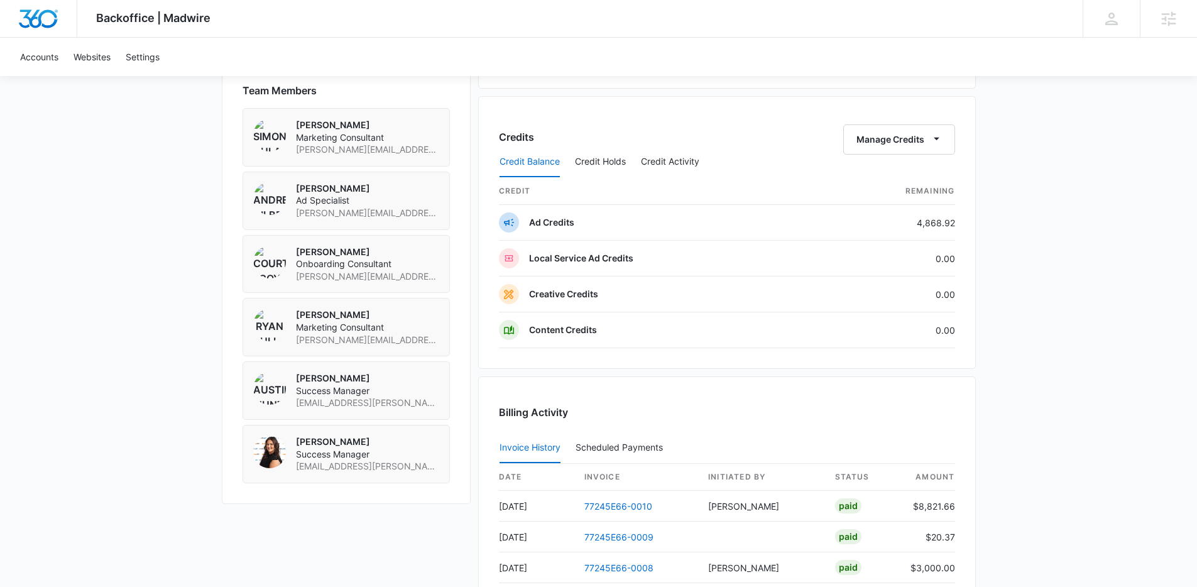
scroll to position [895, 0]
